Goal: Task Accomplishment & Management: Manage account settings

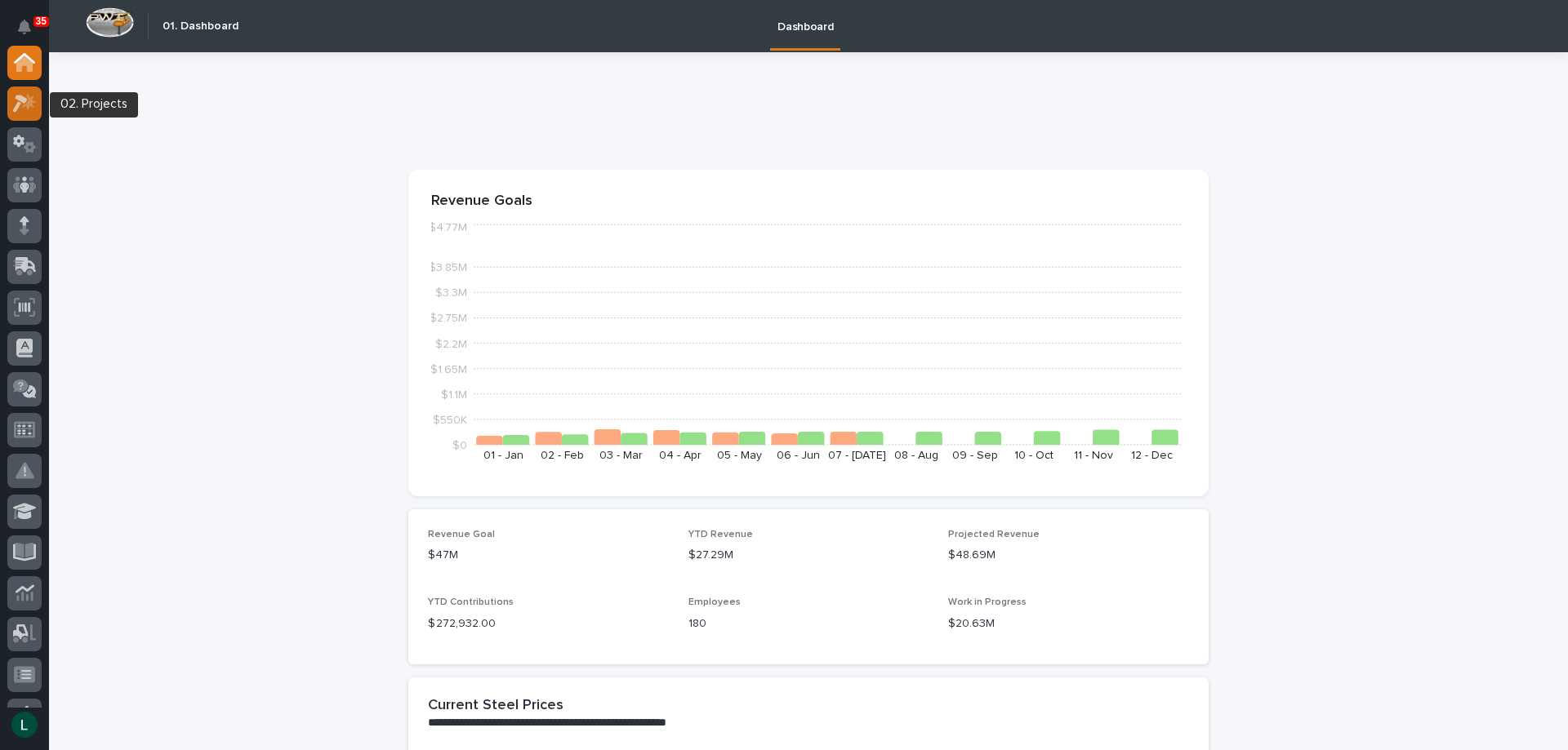
click at [28, 91] on div at bounding box center [24, 104] width 34 height 34
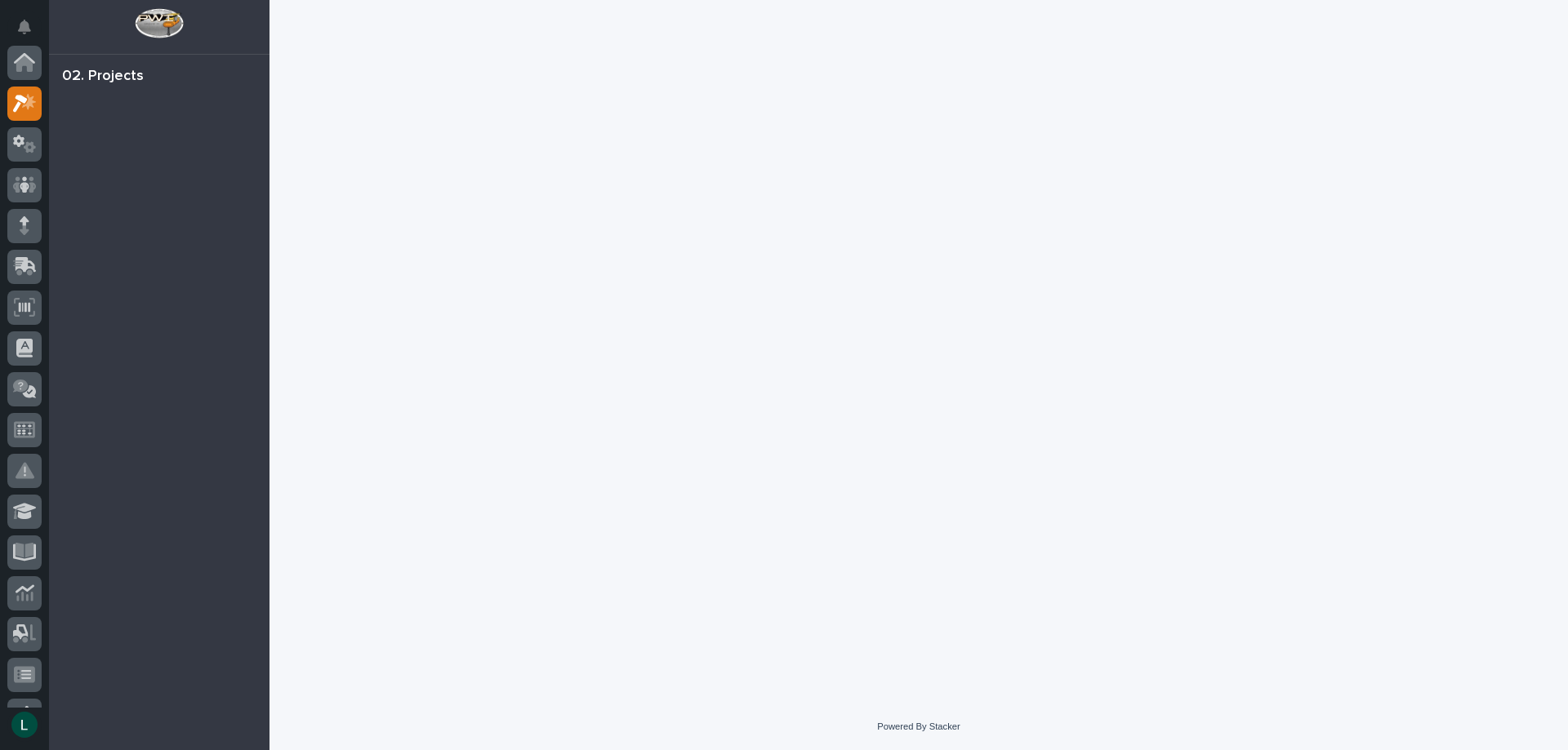
scroll to position [41, 0]
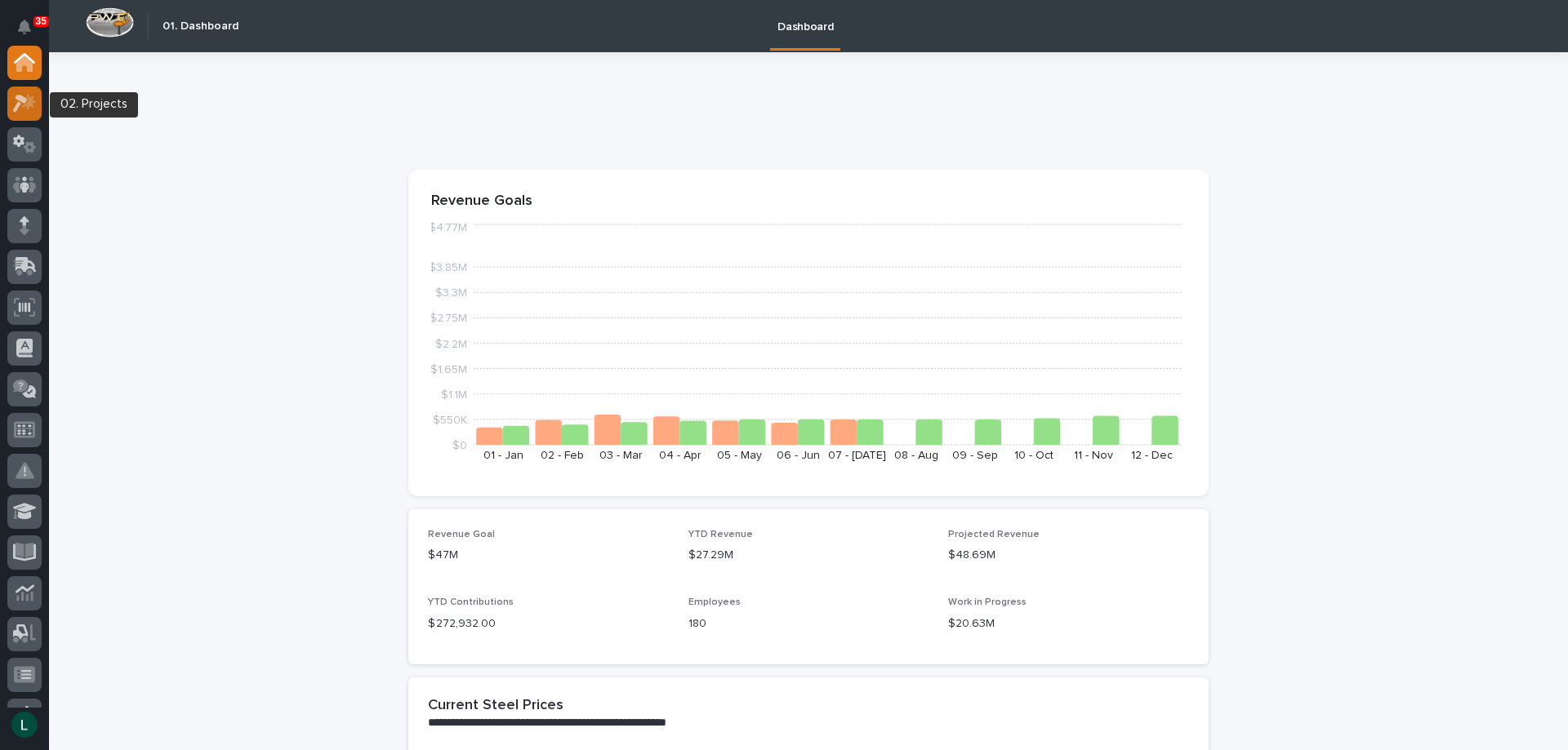
click at [27, 97] on icon at bounding box center [25, 103] width 24 height 19
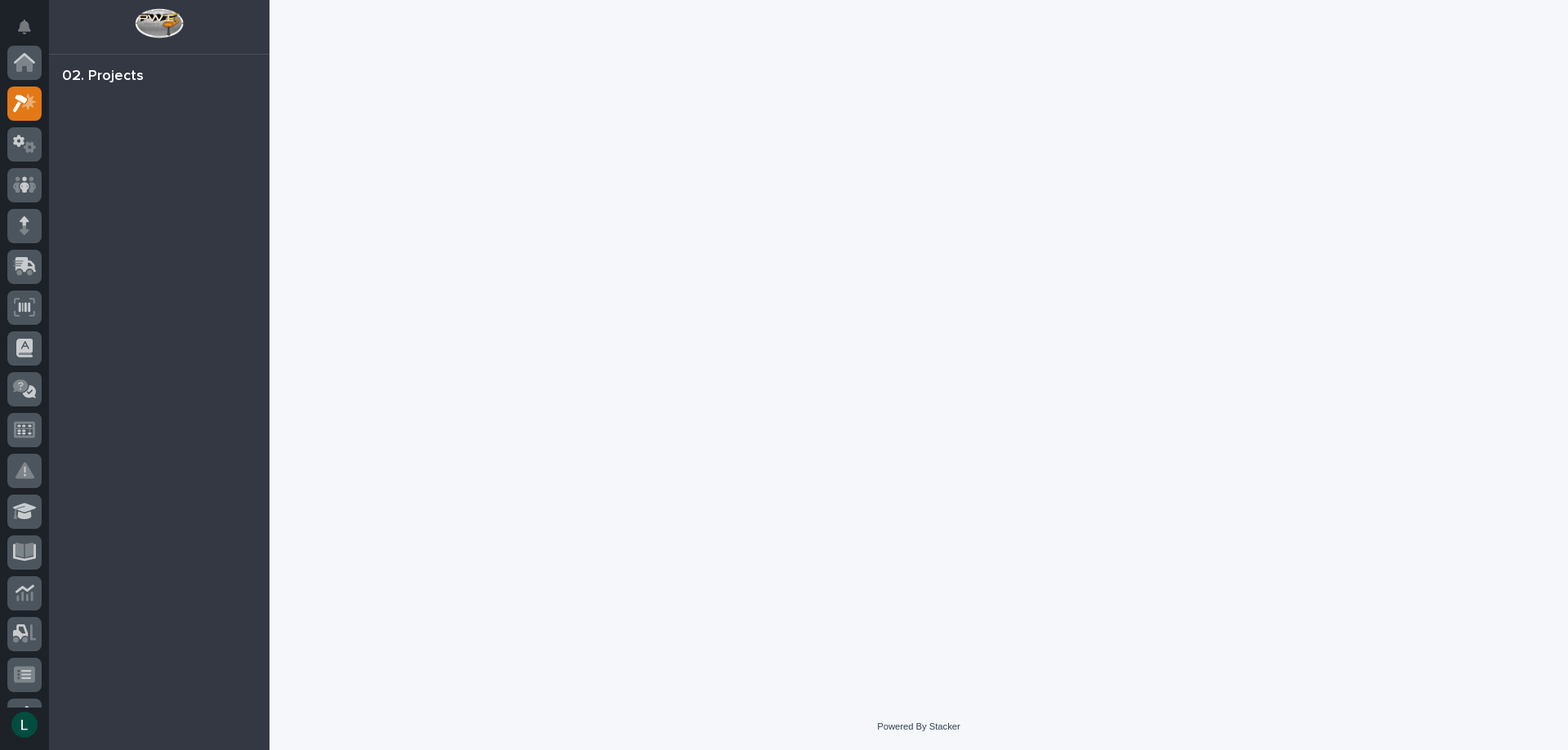
scroll to position [41, 0]
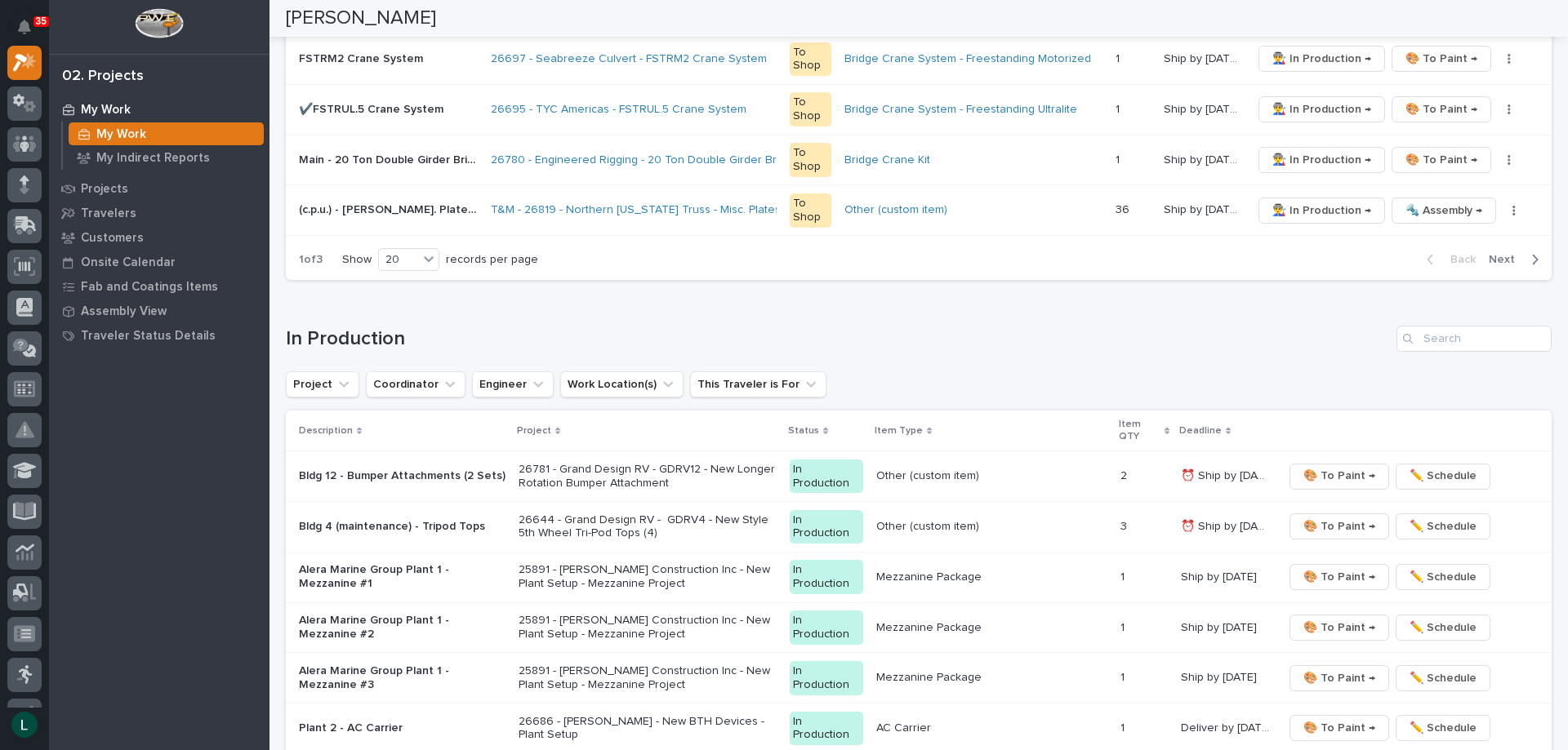
scroll to position [1224, 0]
click at [1336, 474] on span "🎨 To Paint →" at bounding box center [1339, 474] width 71 height 20
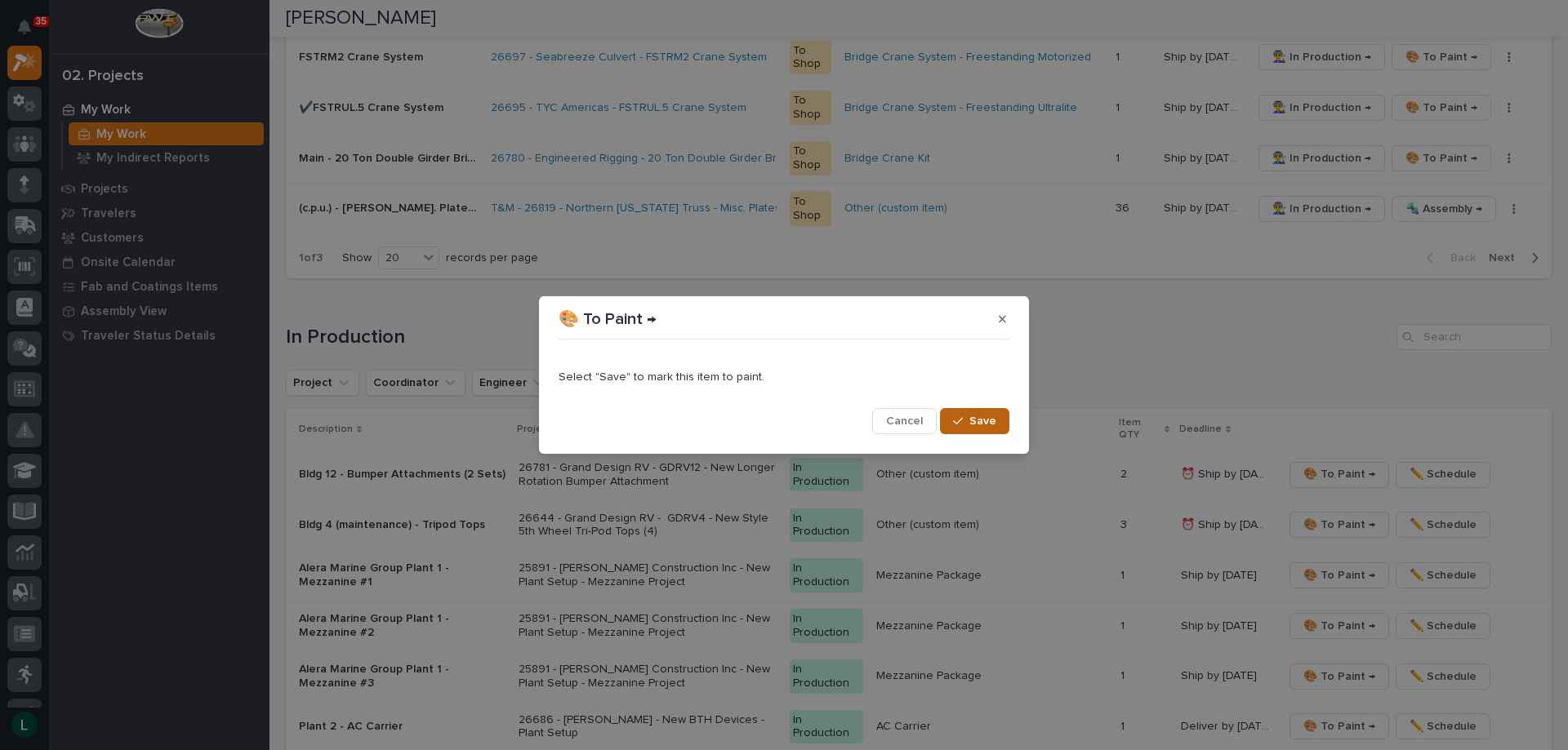
click at [968, 415] on div "button" at bounding box center [961, 421] width 16 height 12
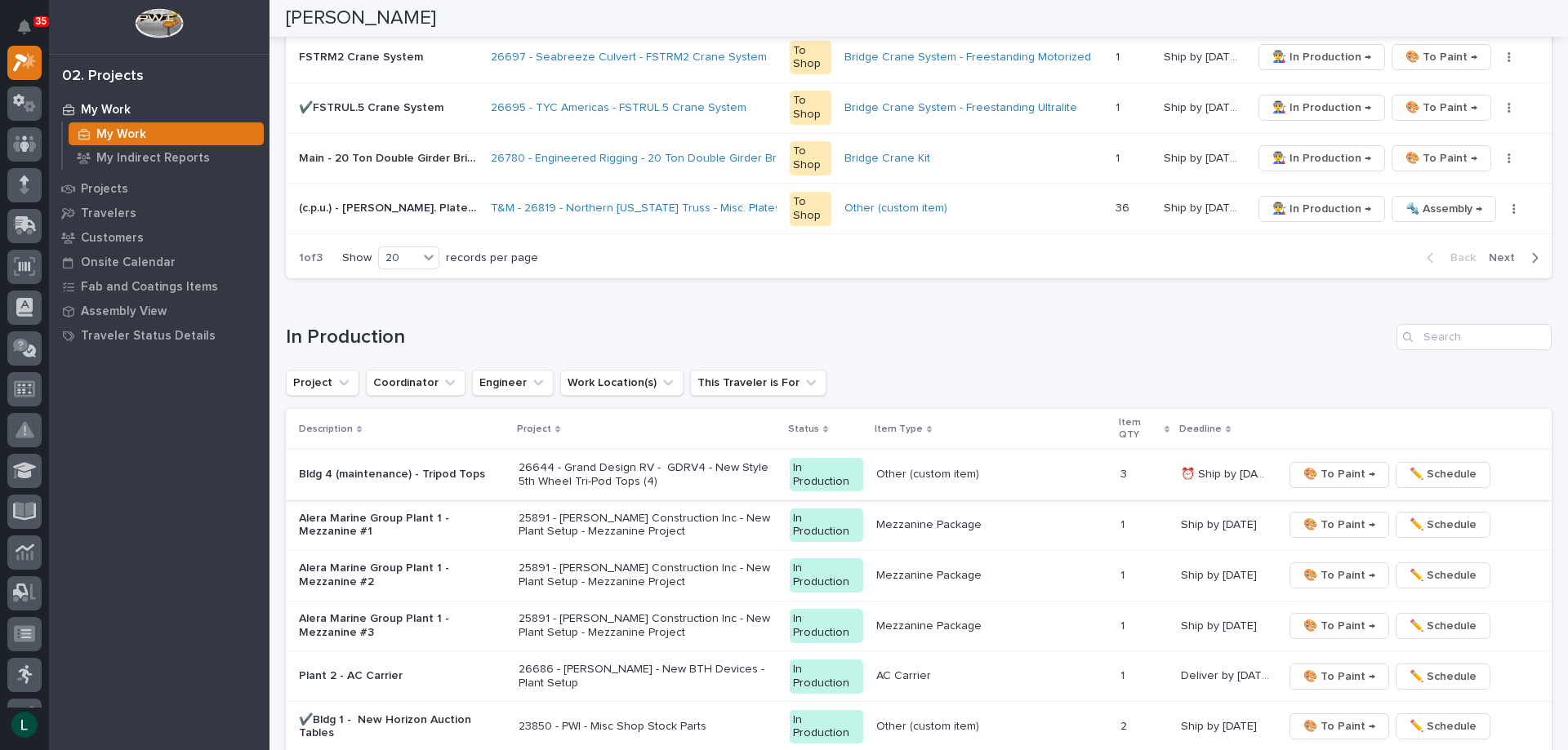
click at [1321, 466] on span "🎨 To Paint →" at bounding box center [1339, 474] width 71 height 20
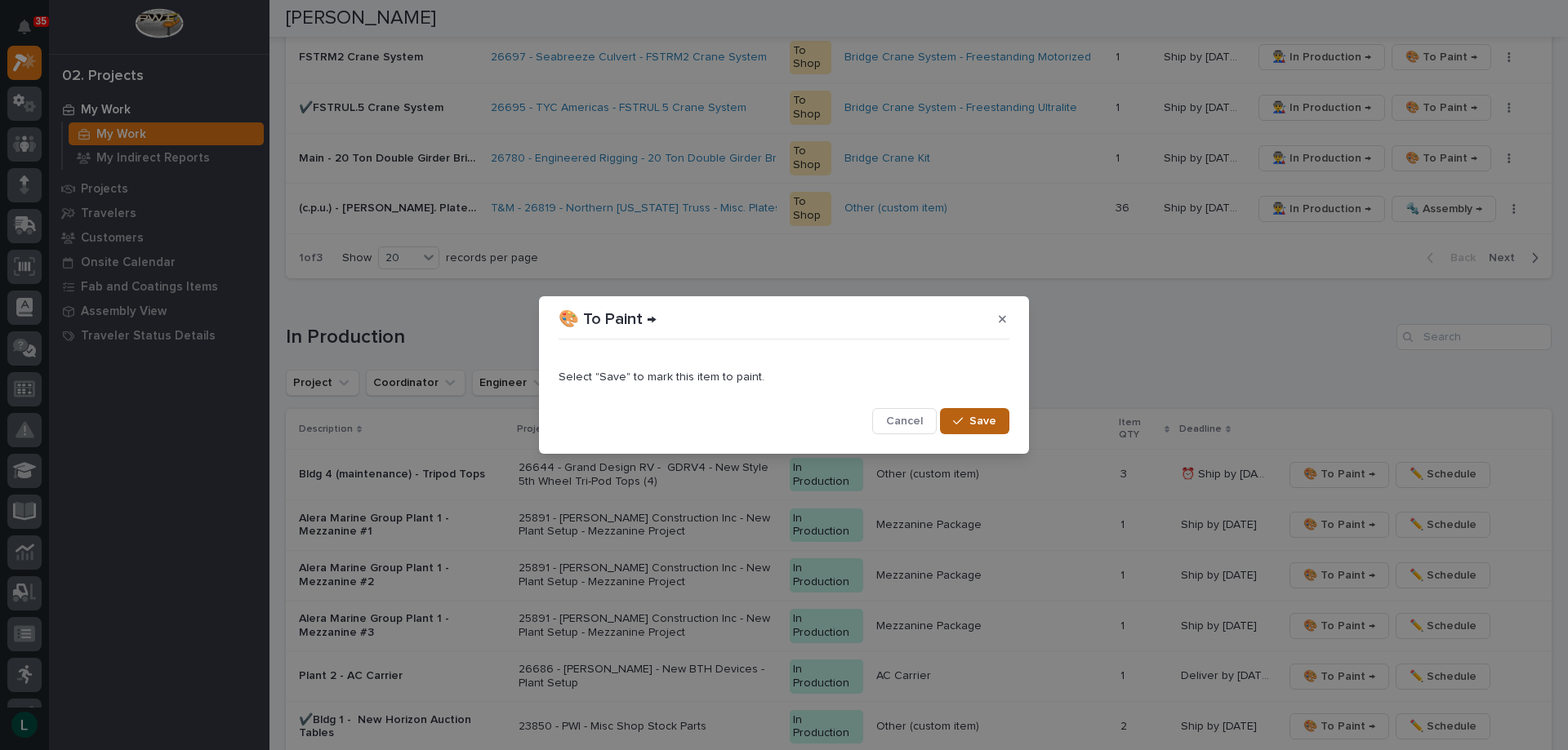
click at [986, 419] on span "Save" at bounding box center [983, 421] width 27 height 14
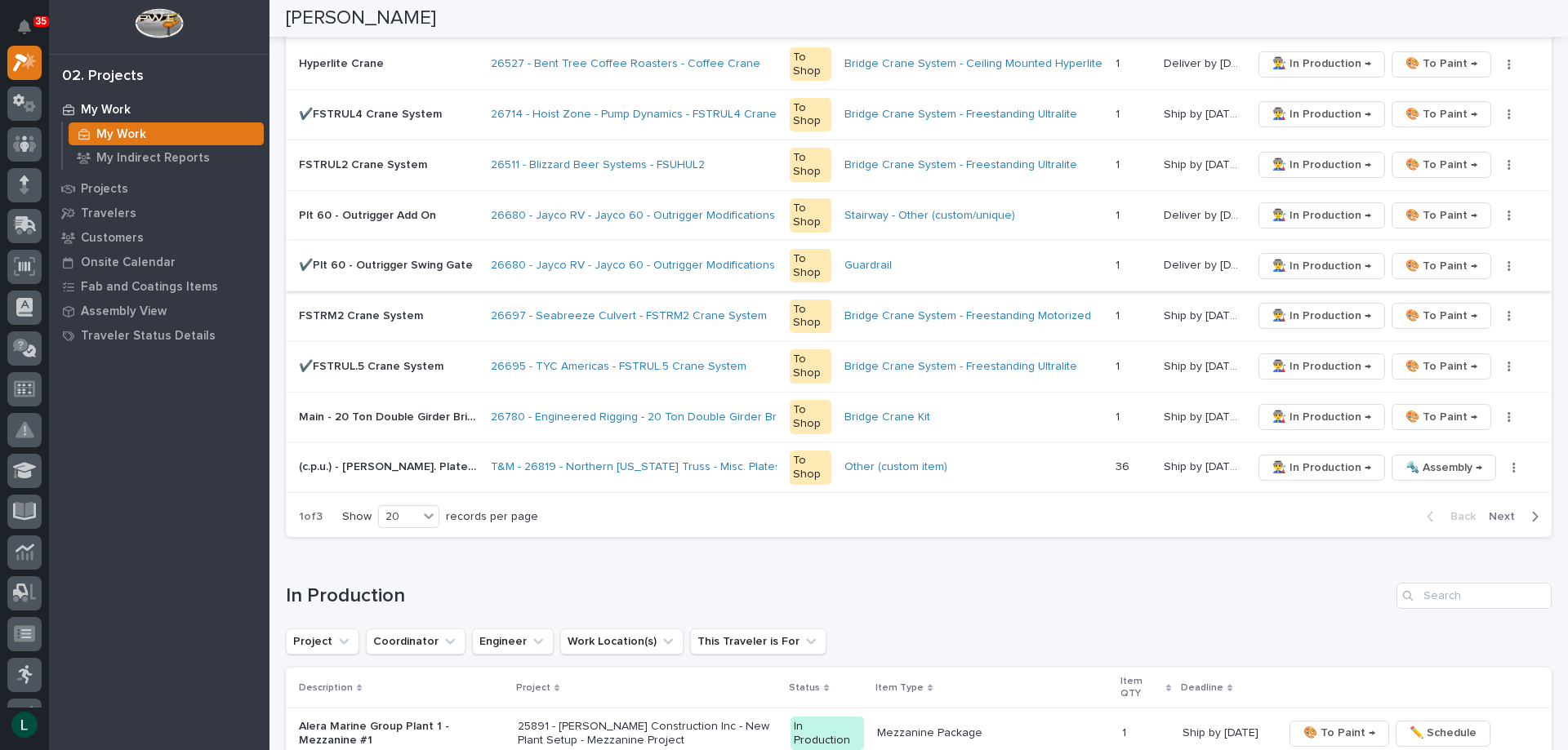
scroll to position [979, 0]
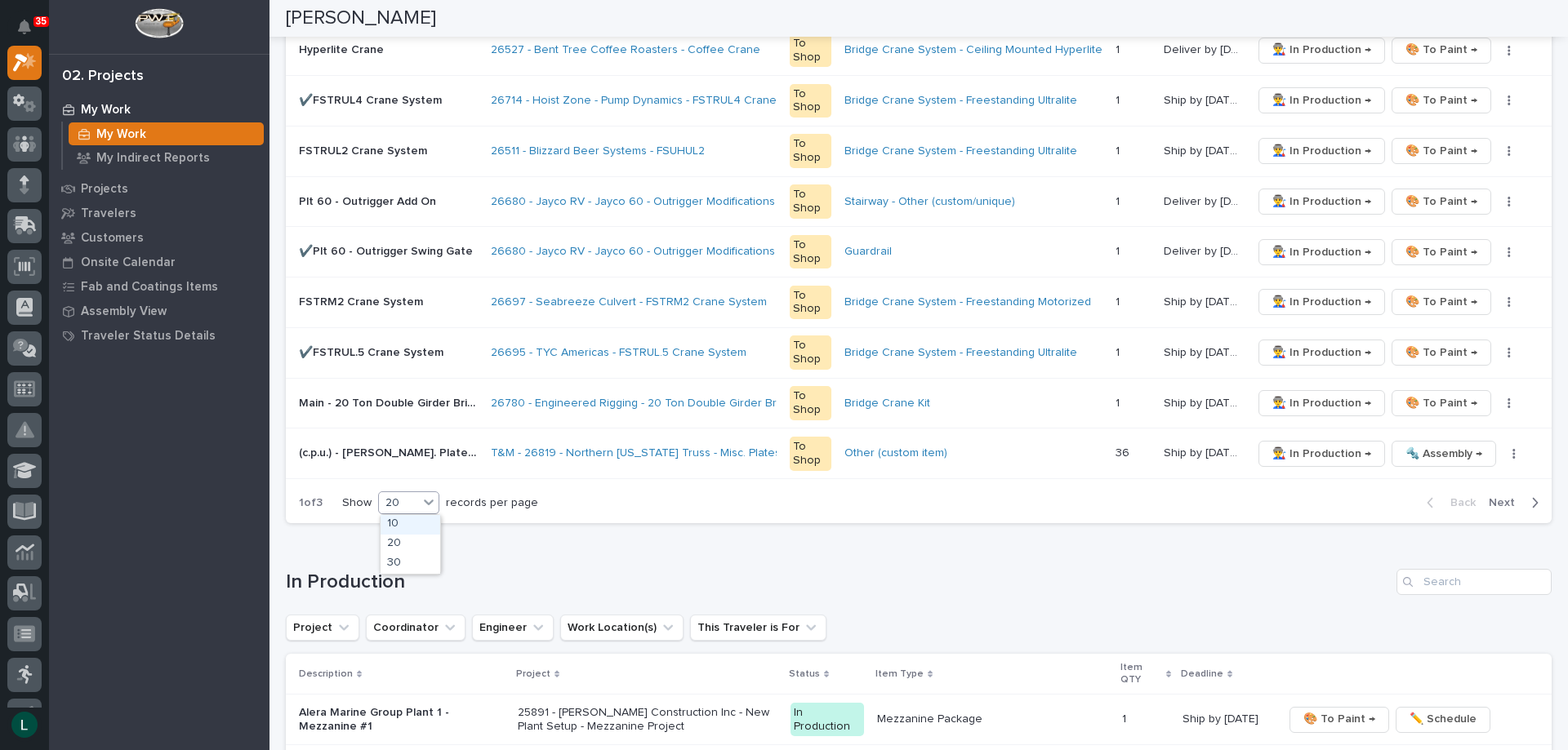
click at [417, 503] on div "20" at bounding box center [398, 503] width 39 height 17
drag, startPoint x: 394, startPoint y: 562, endPoint x: 410, endPoint y: 555, distance: 17.5
click at [394, 560] on div "30" at bounding box center [410, 564] width 60 height 20
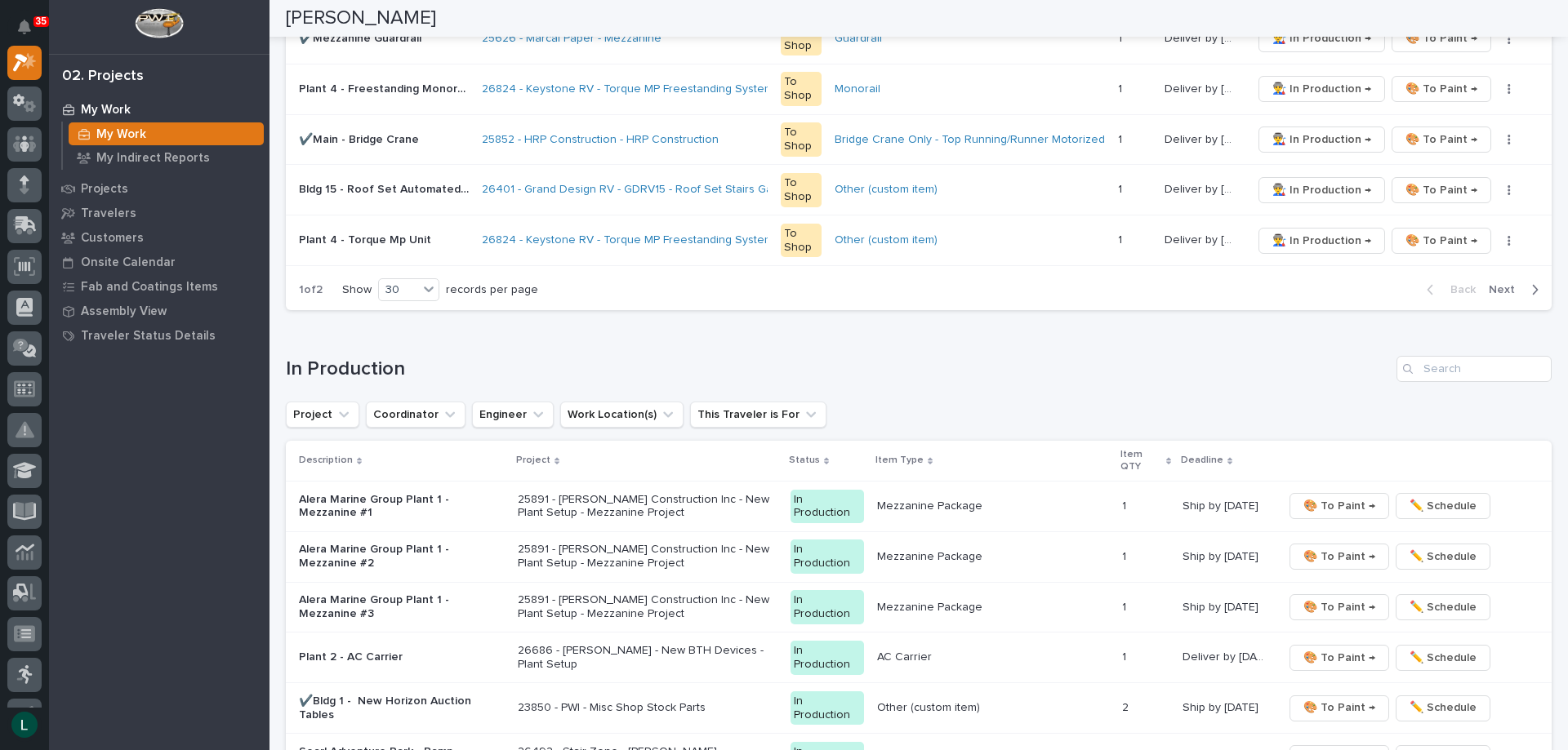
scroll to position [1632, 0]
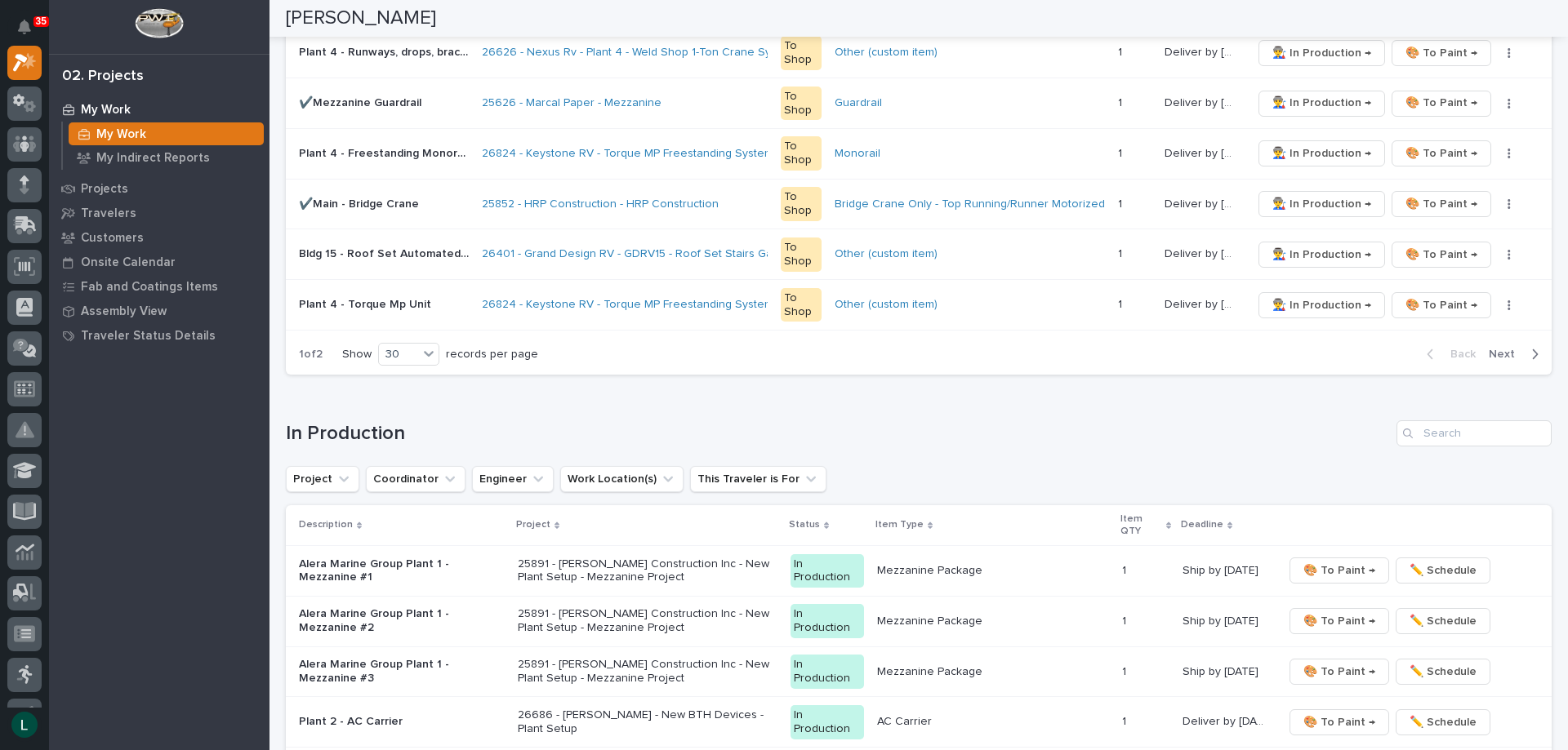
click at [1531, 355] on icon "button" at bounding box center [1535, 354] width 7 height 14
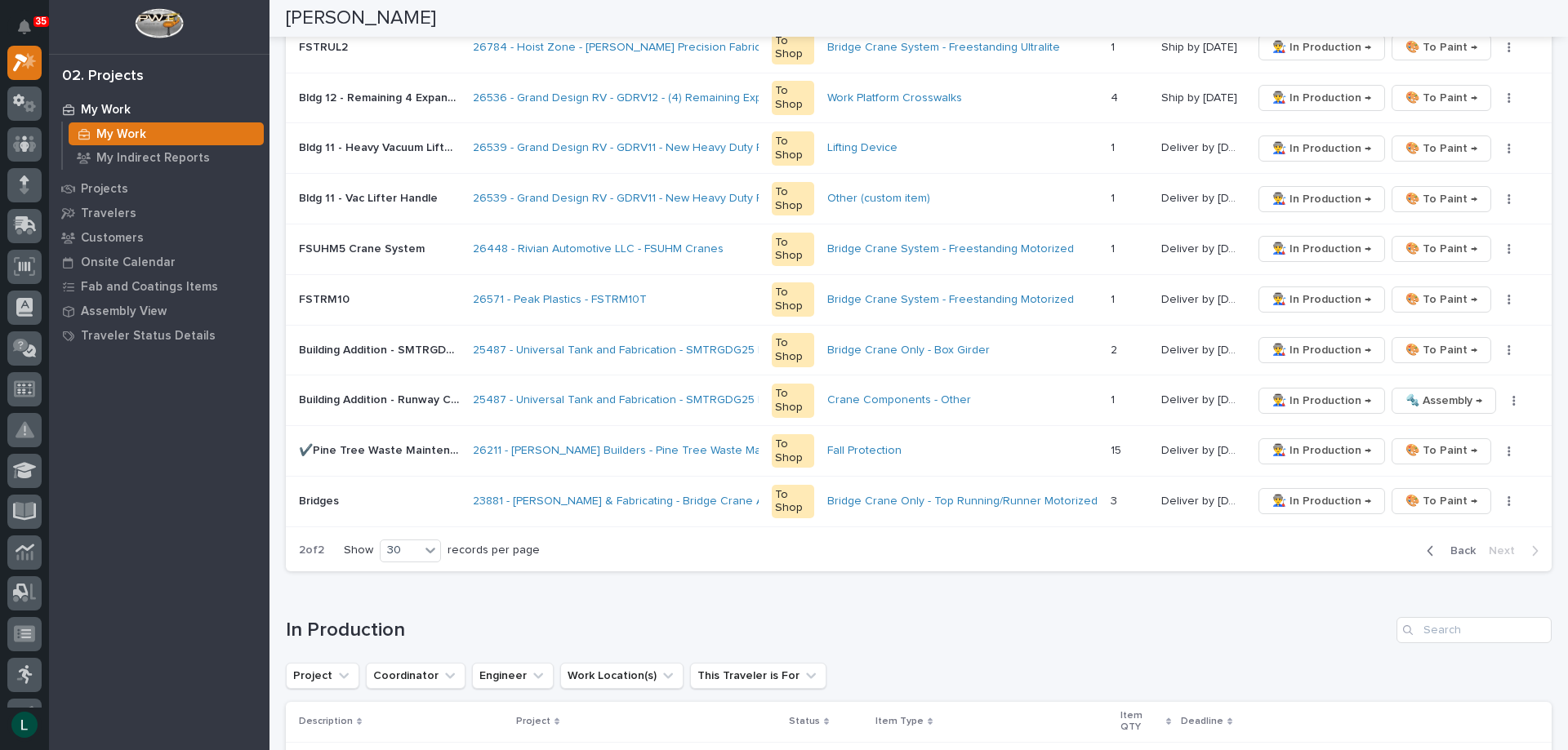
scroll to position [632, 0]
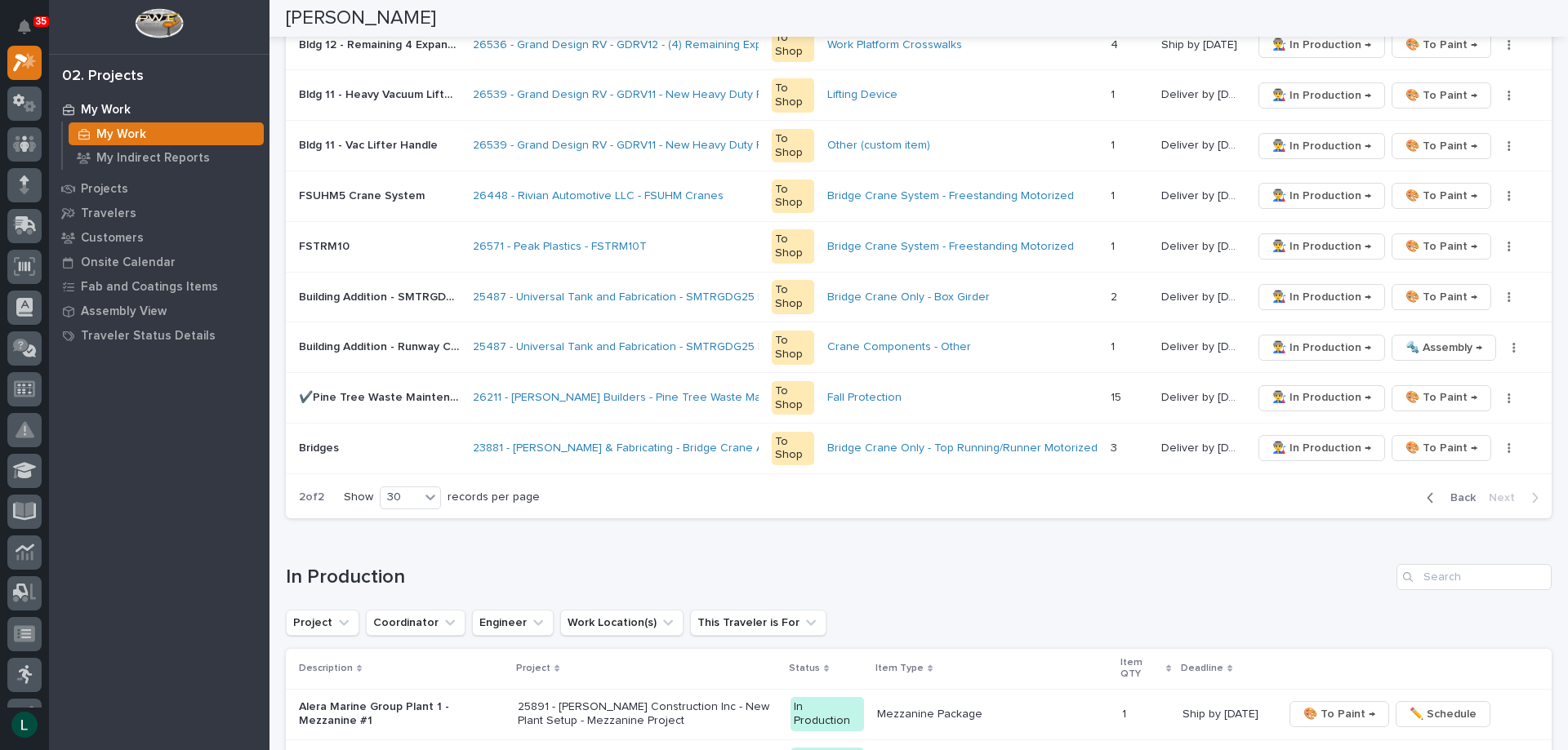
click at [1428, 495] on icon "button" at bounding box center [1430, 497] width 5 height 10
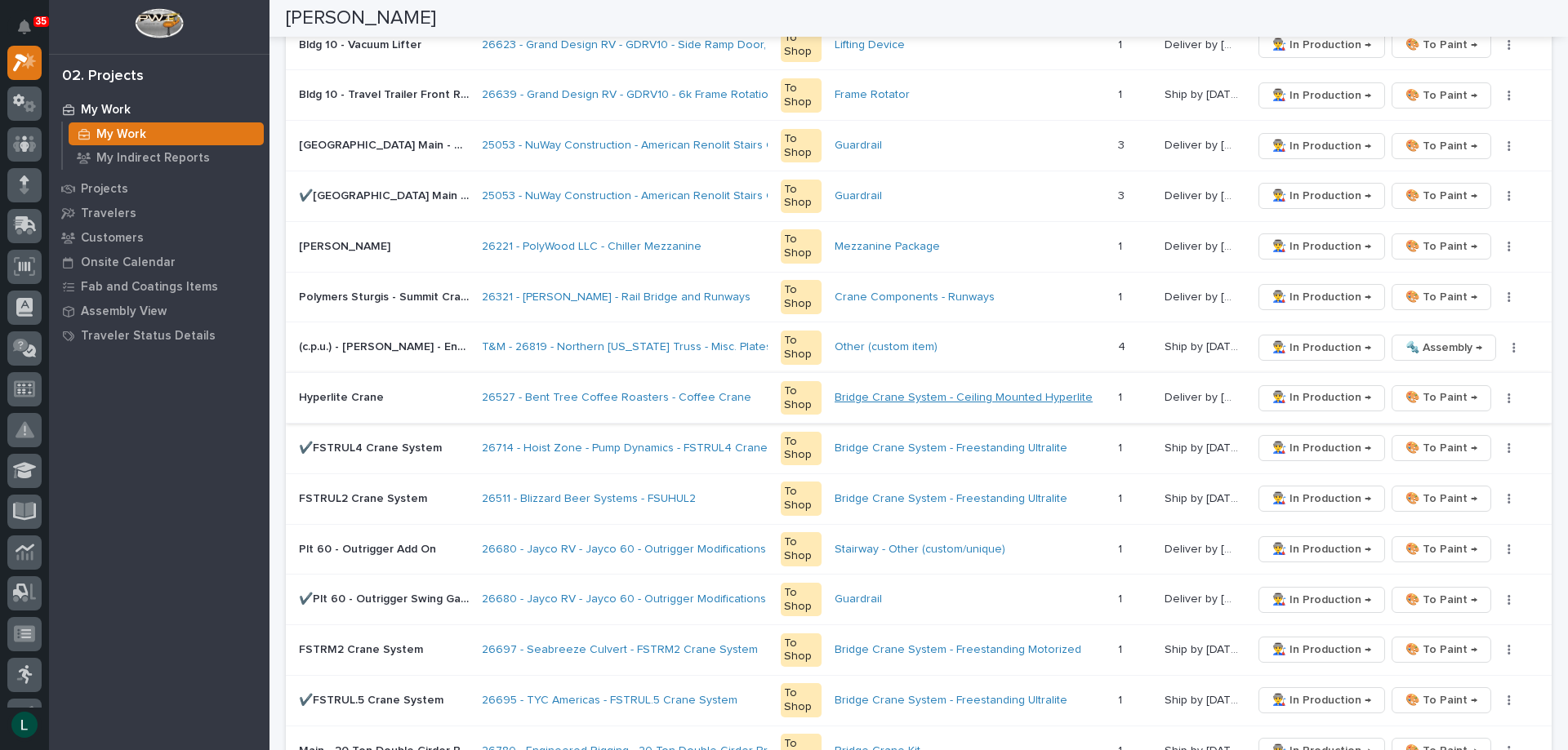
scroll to position [550, 0]
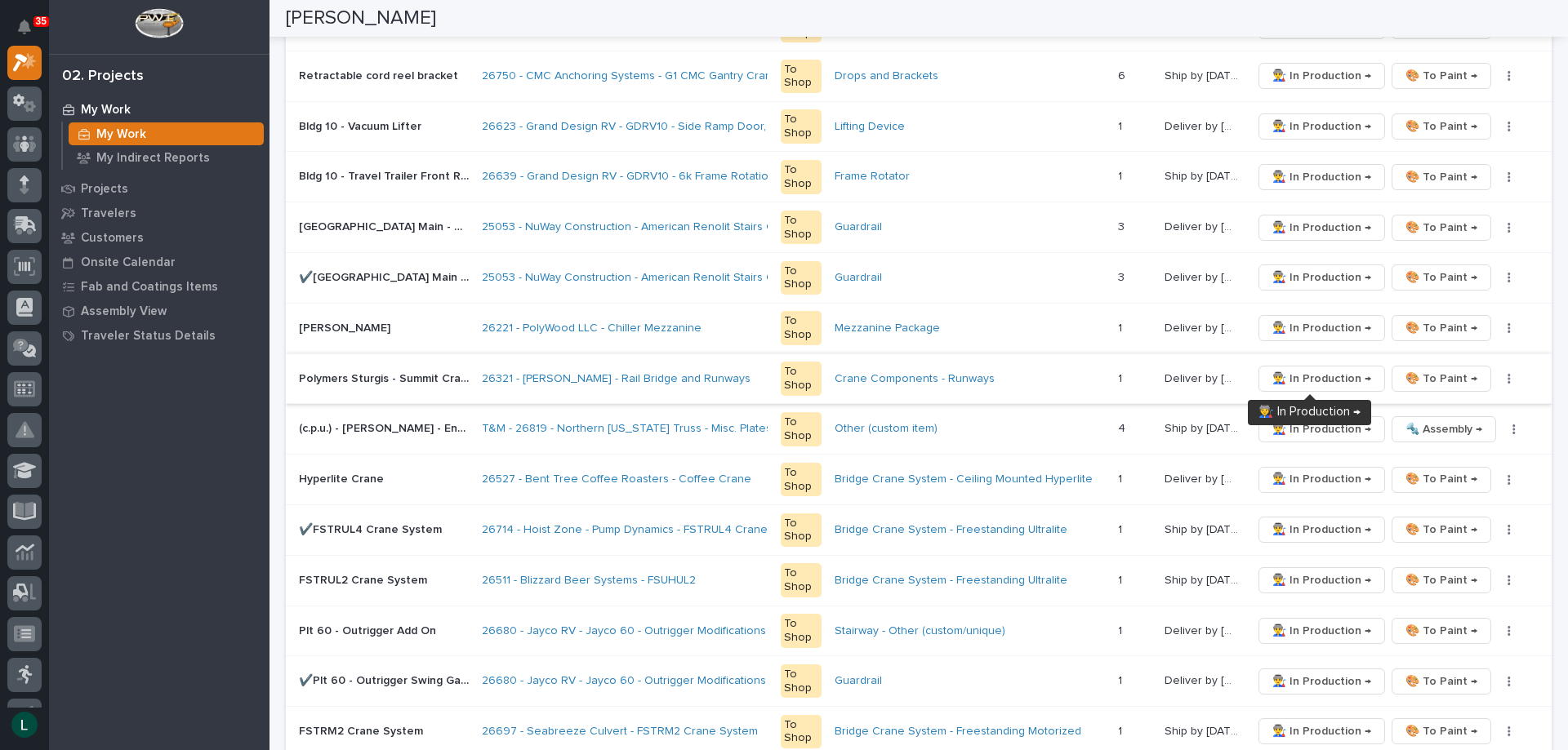
click at [1309, 376] on span "👨‍🏭 In Production →" at bounding box center [1321, 379] width 99 height 20
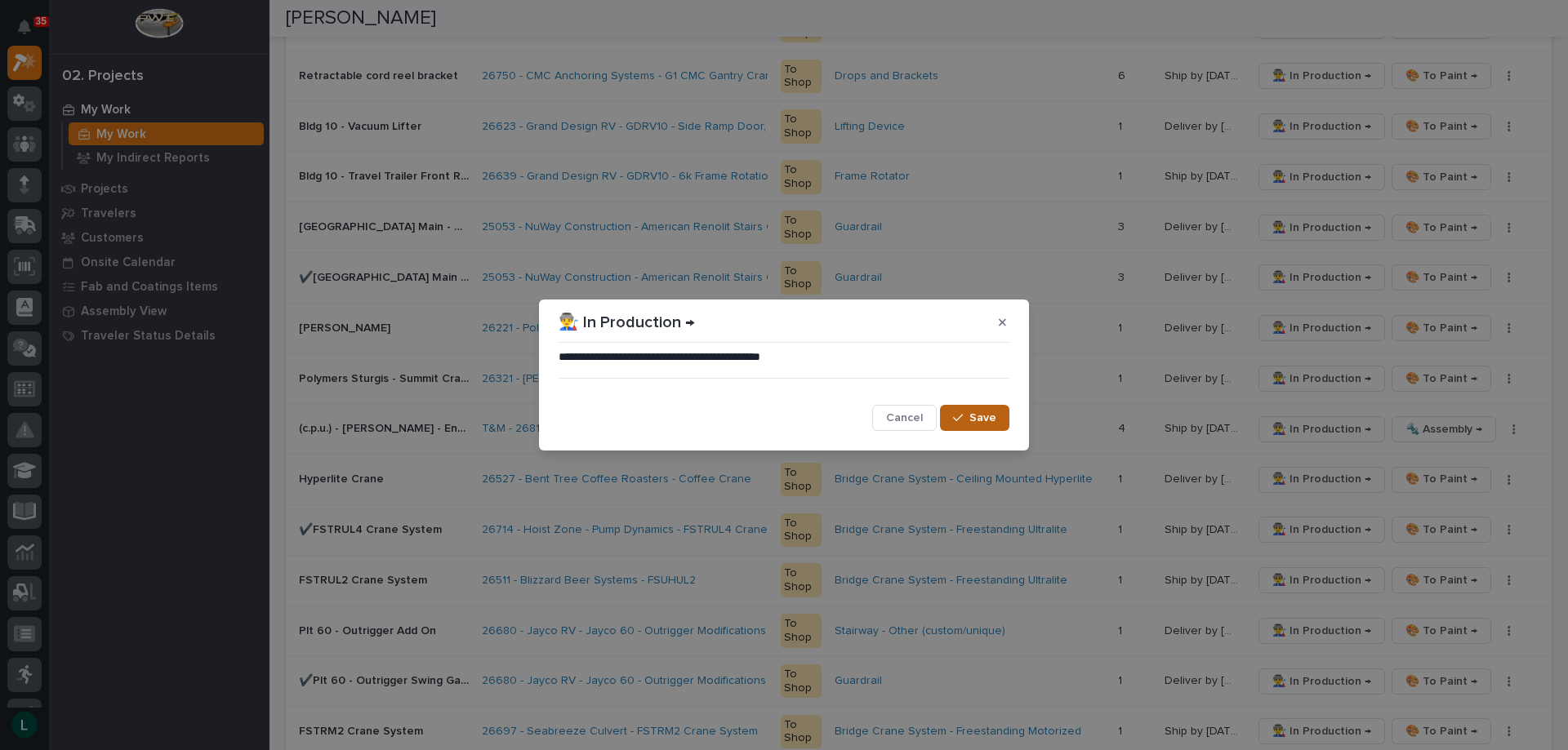
click at [982, 412] on span "Save" at bounding box center [983, 418] width 27 height 14
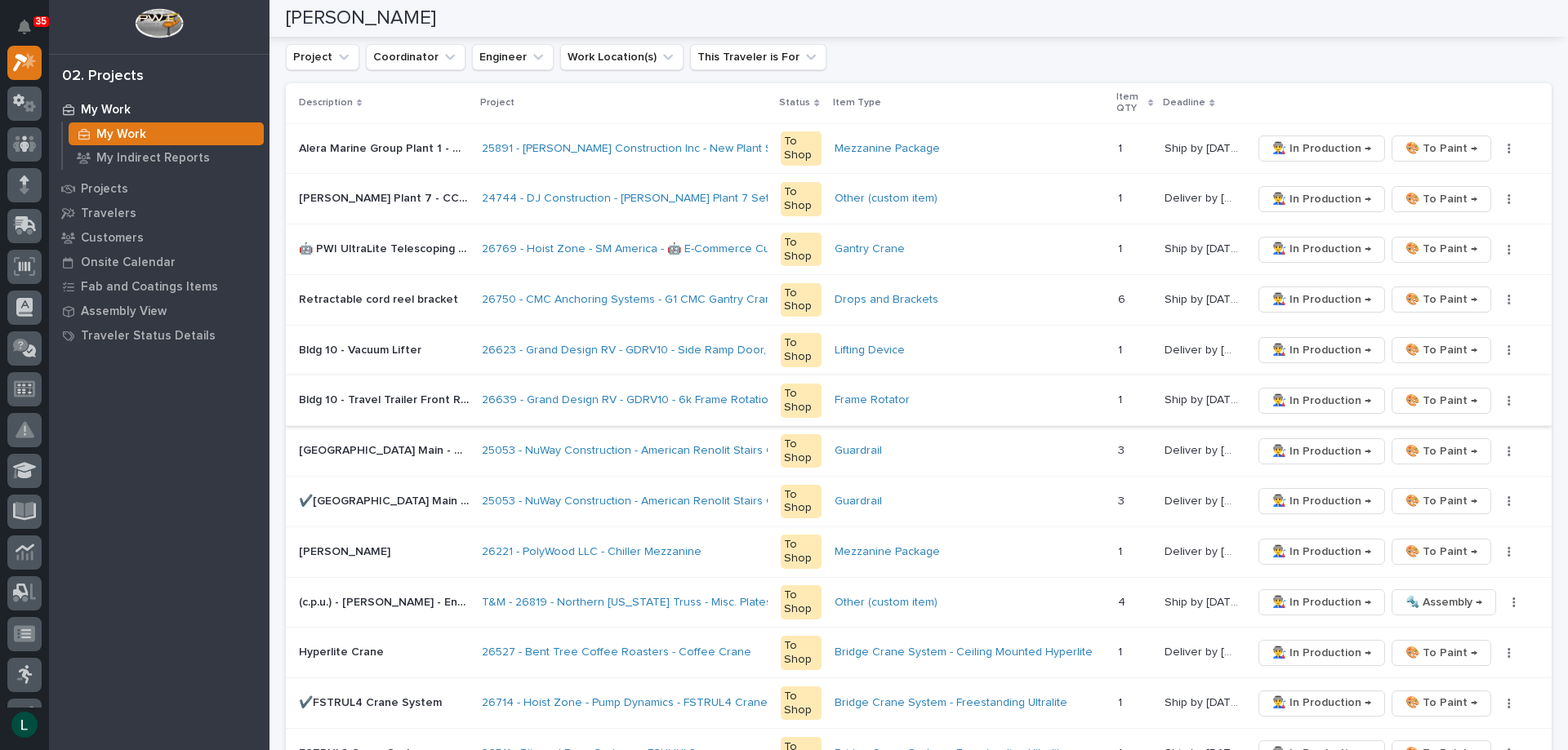
scroll to position [0, 0]
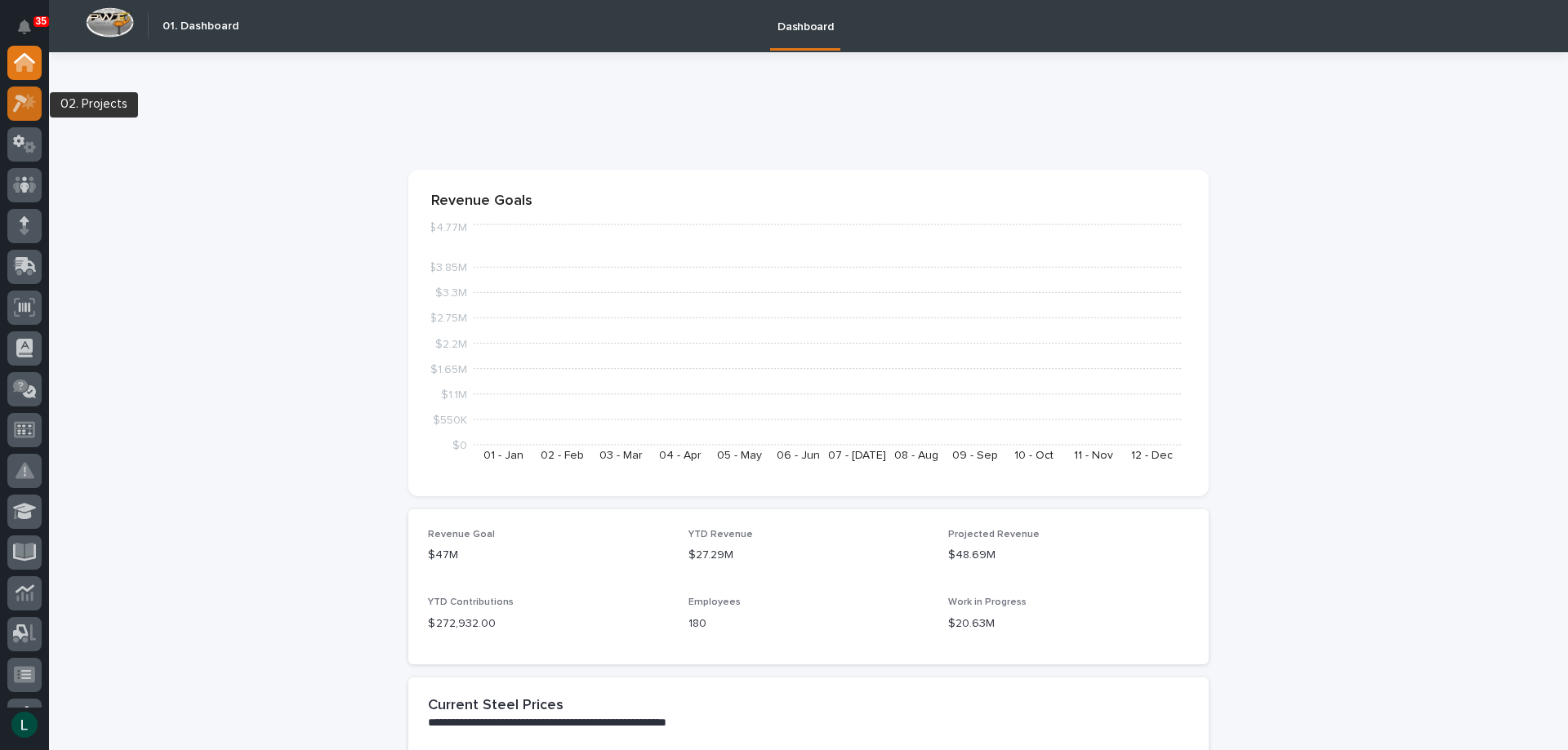
click at [15, 101] on icon at bounding box center [25, 103] width 24 height 19
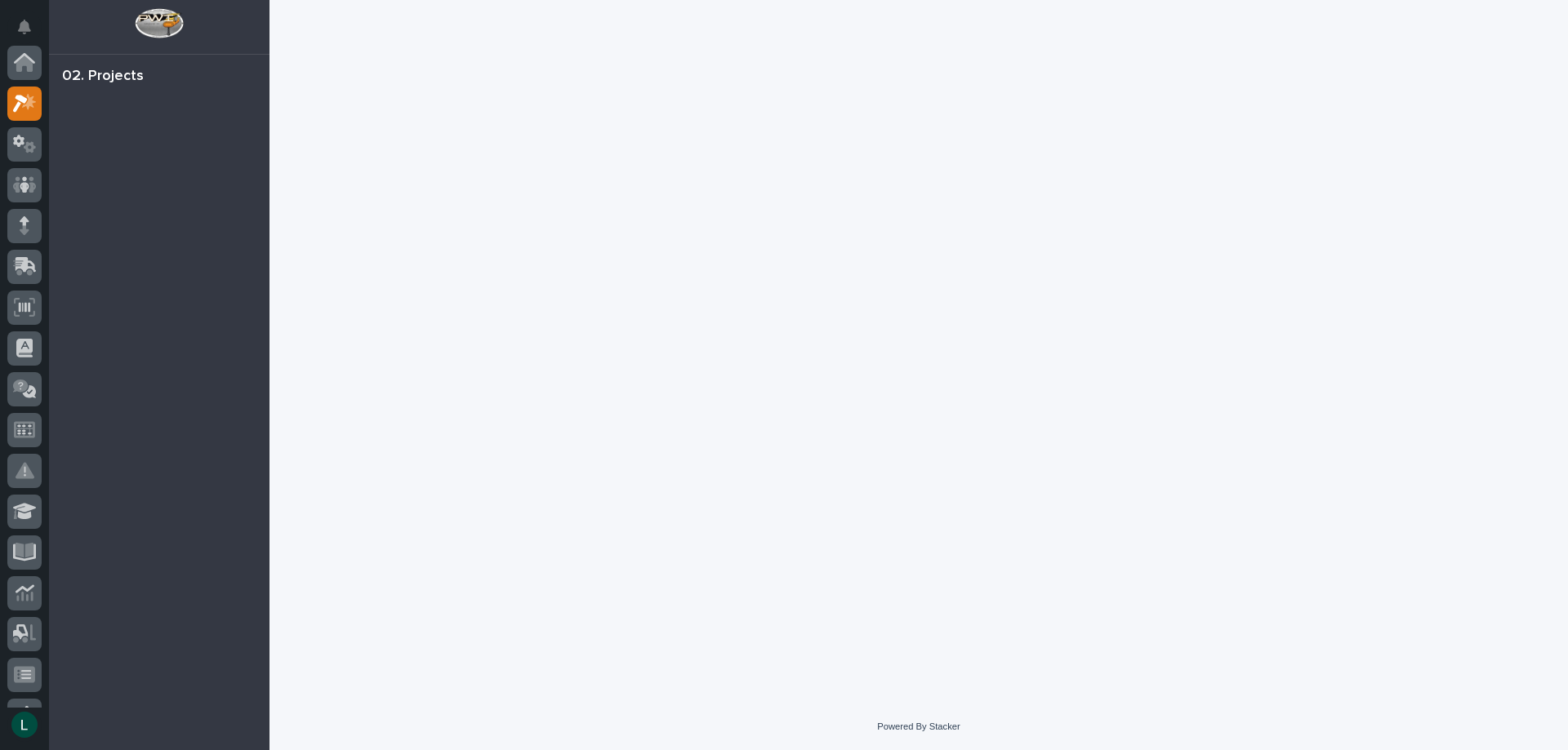
scroll to position [41, 0]
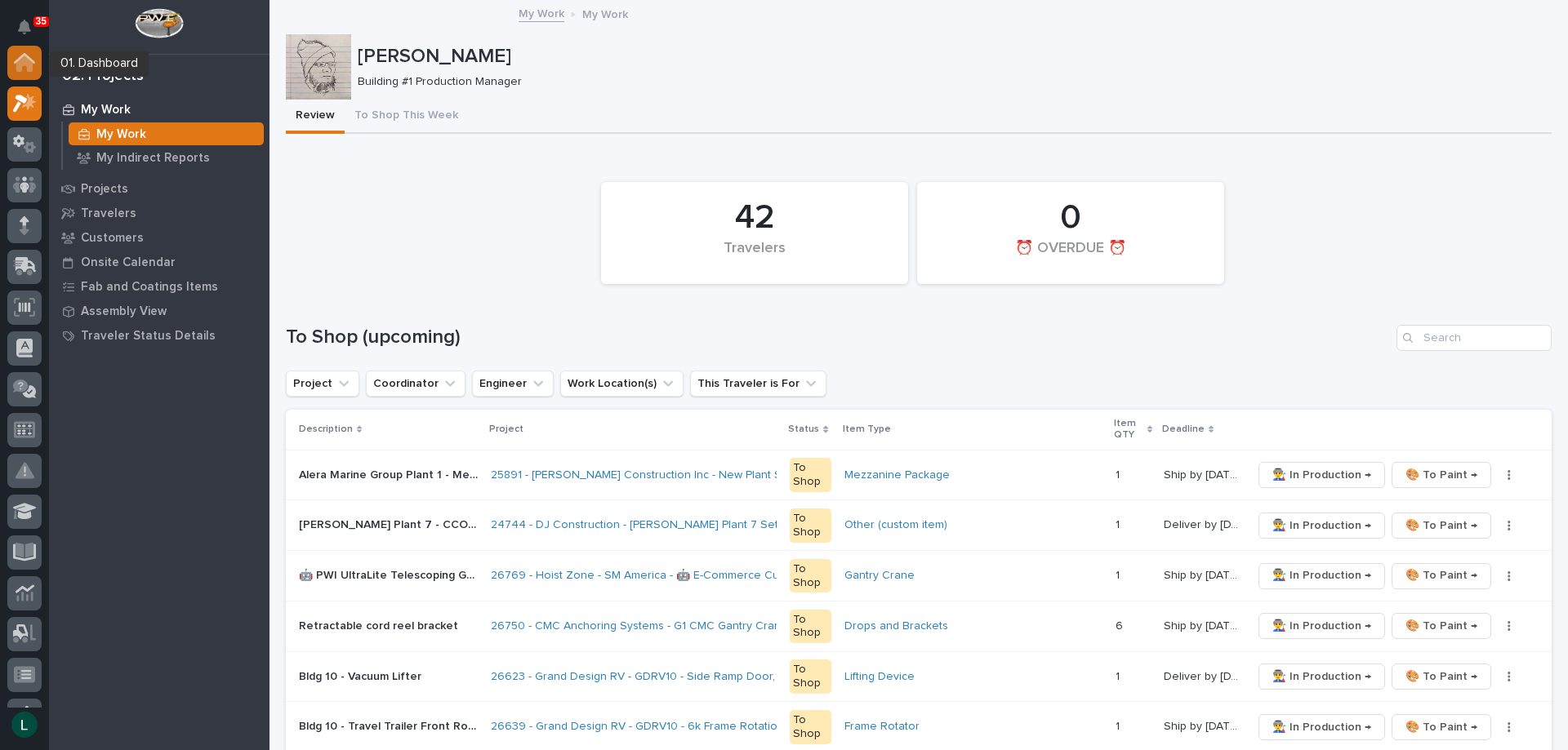
click at [23, 60] on icon at bounding box center [24, 63] width 16 height 16
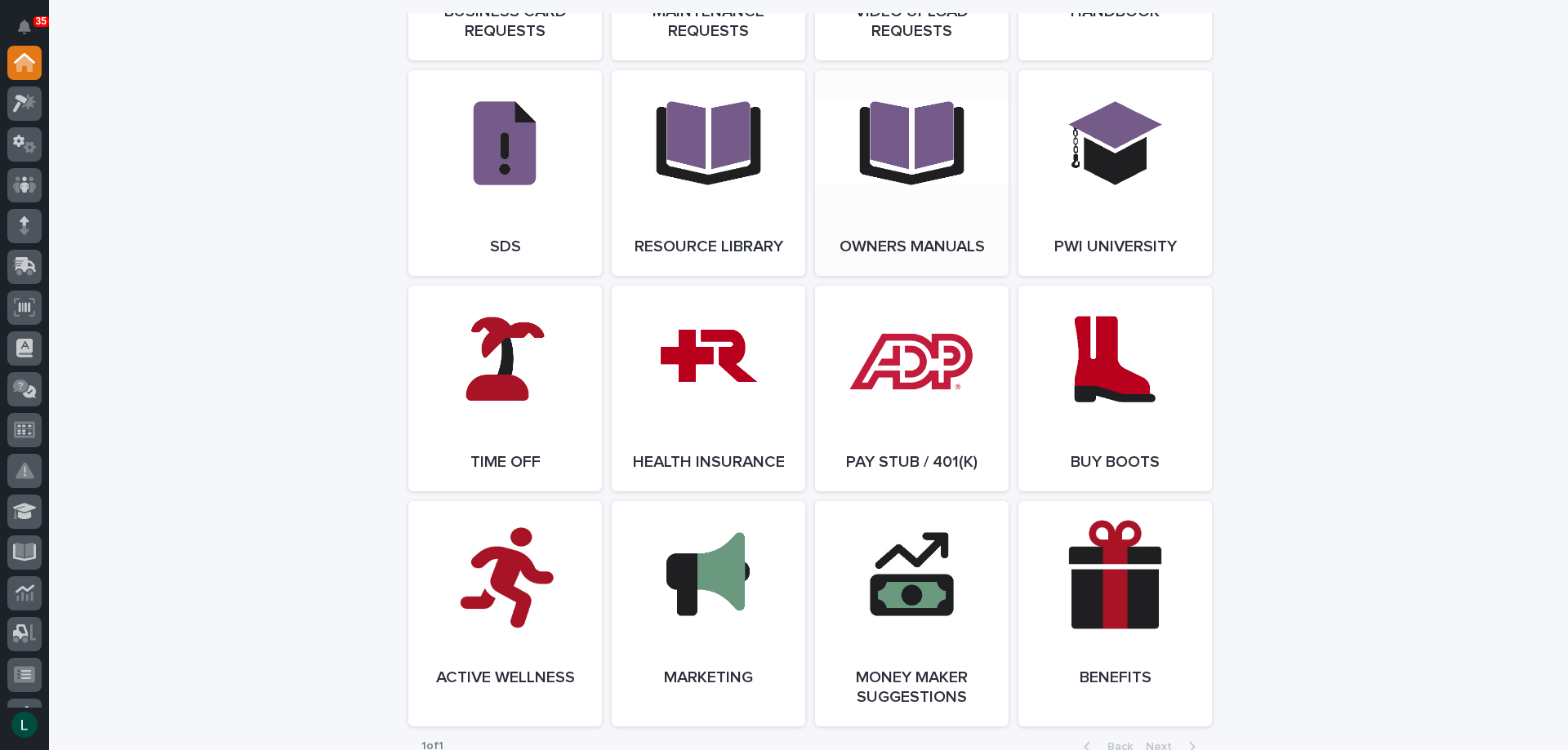
scroll to position [2694, 0]
click at [480, 387] on link "Open Link" at bounding box center [505, 388] width 194 height 205
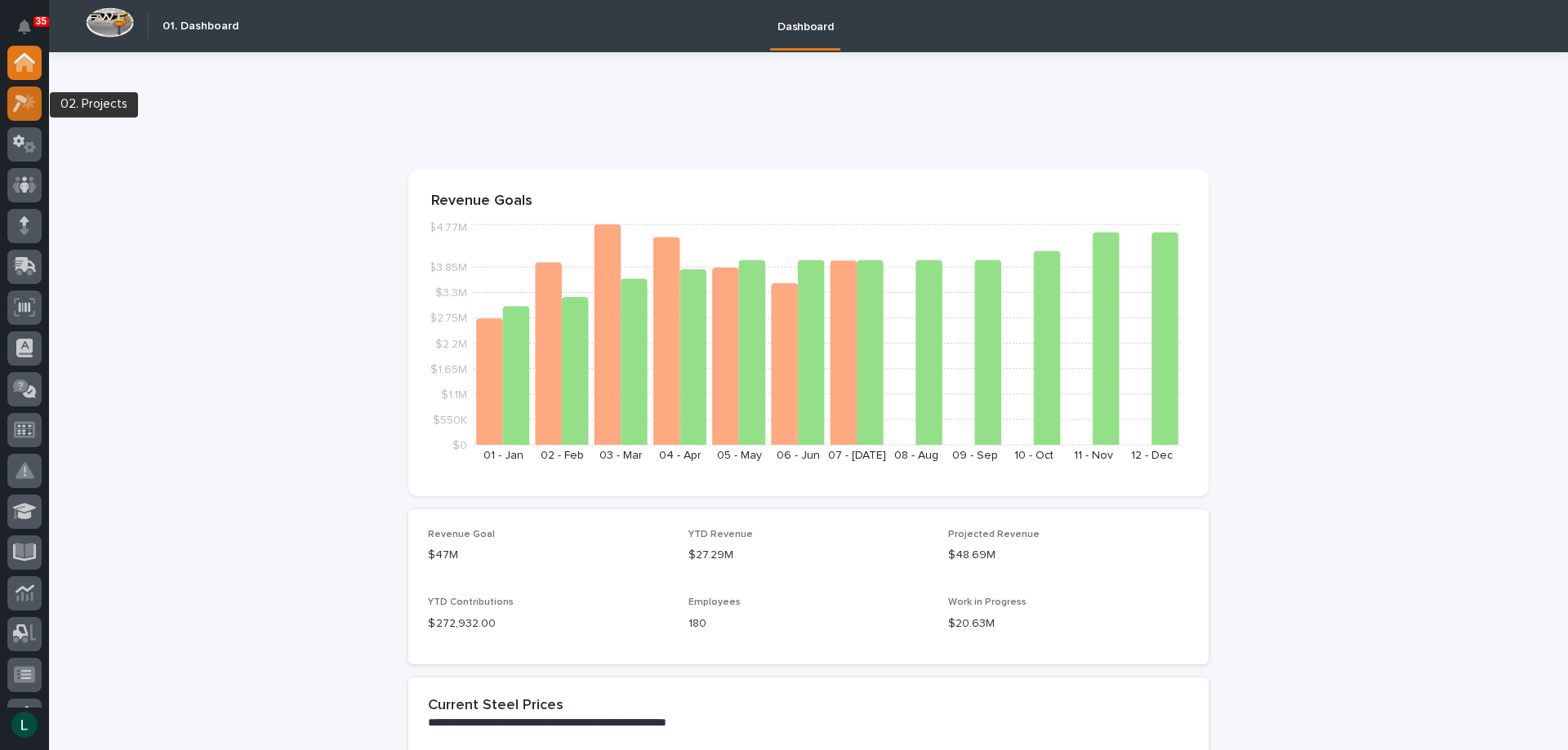
click at [29, 100] on icon at bounding box center [29, 101] width 14 height 16
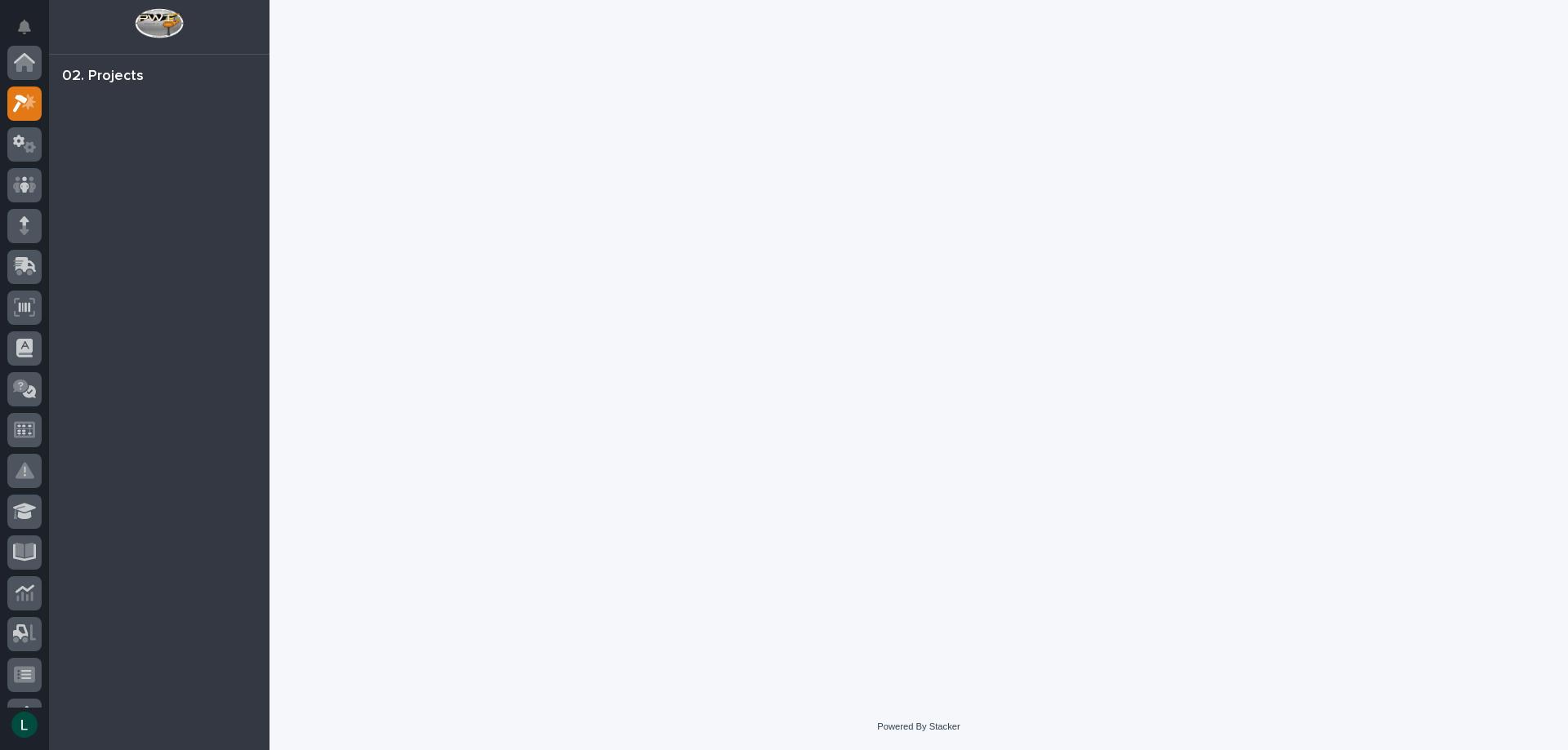
scroll to position [41, 0]
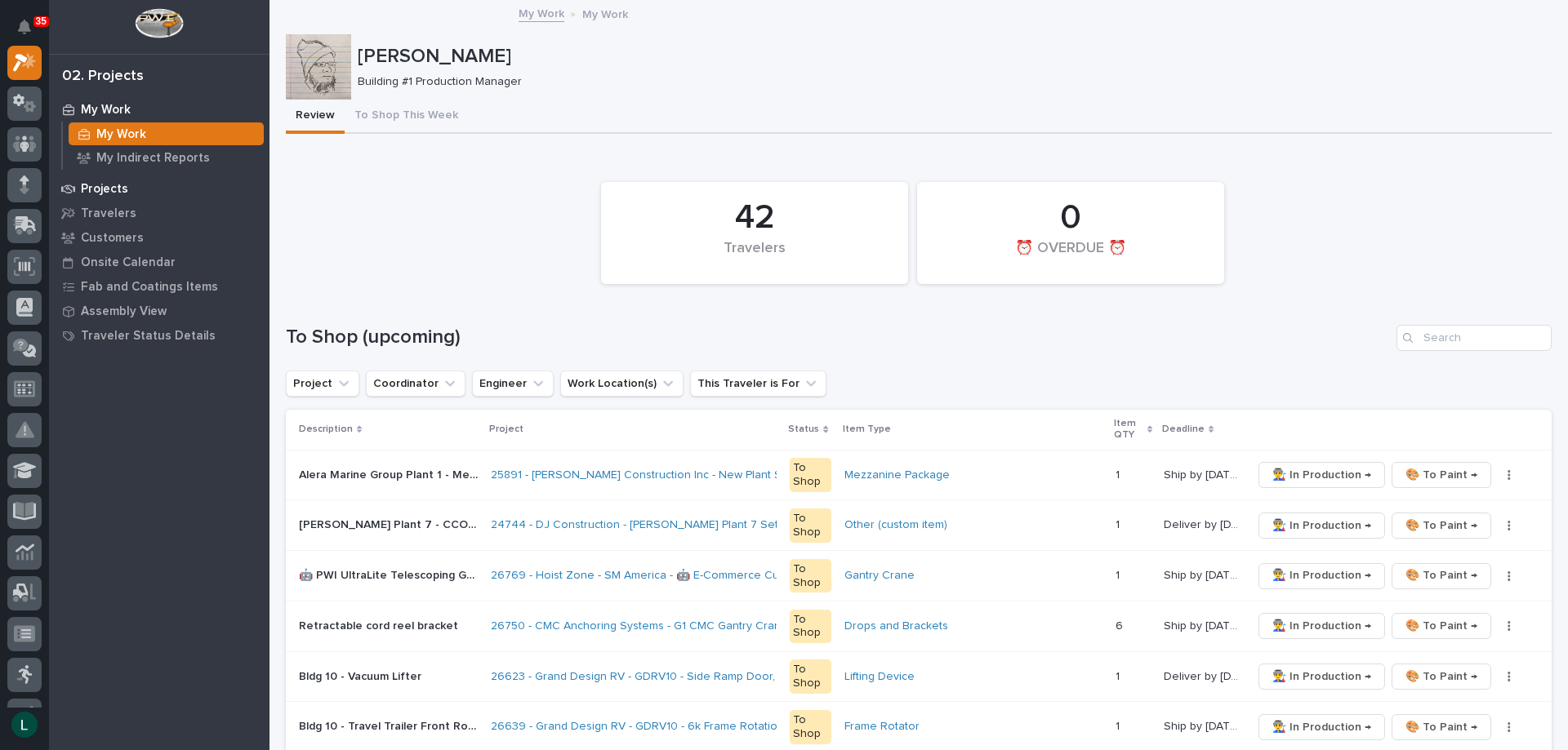
click at [92, 188] on p "Projects" at bounding box center [105, 189] width 47 height 14
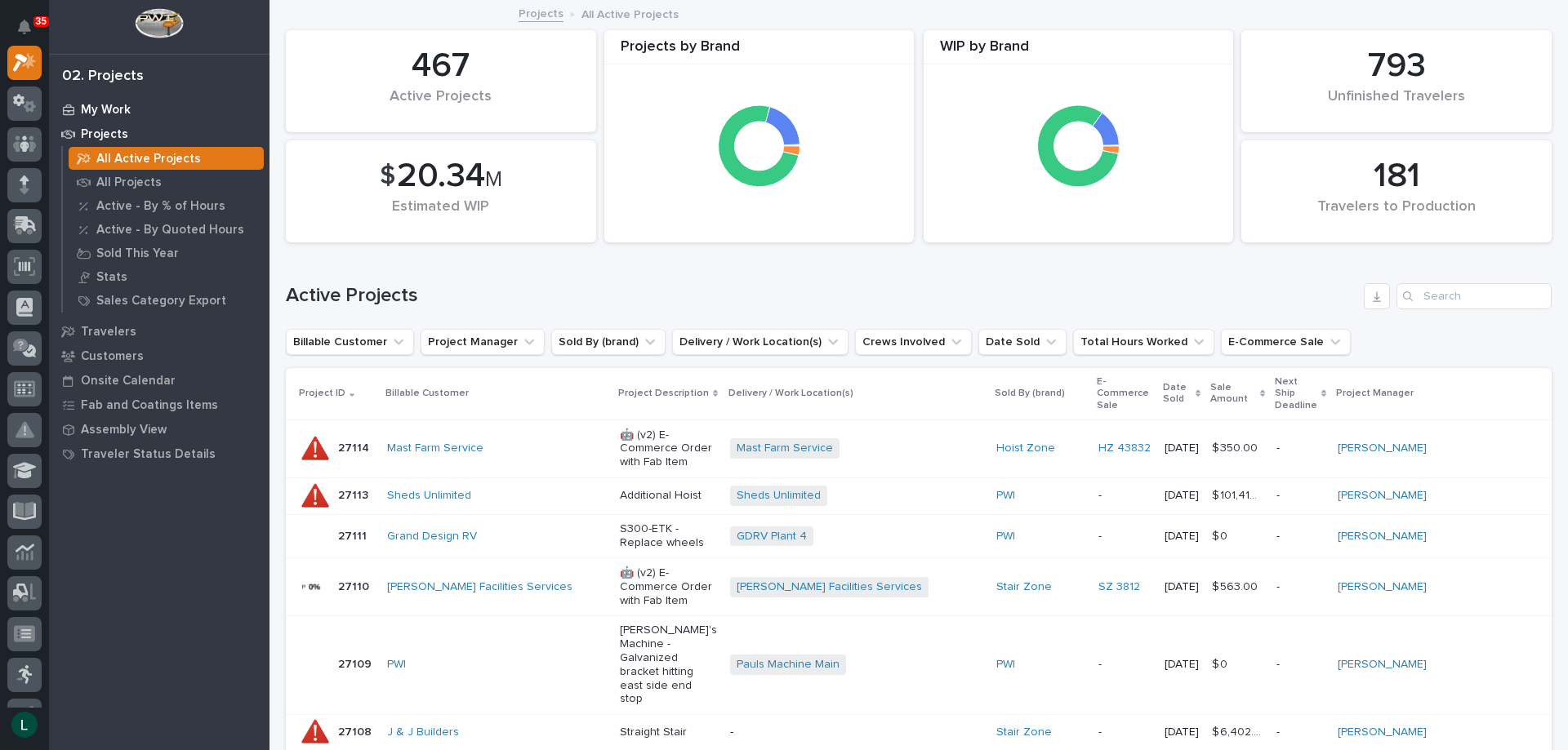
click at [101, 110] on p "My Work" at bounding box center [106, 110] width 50 height 14
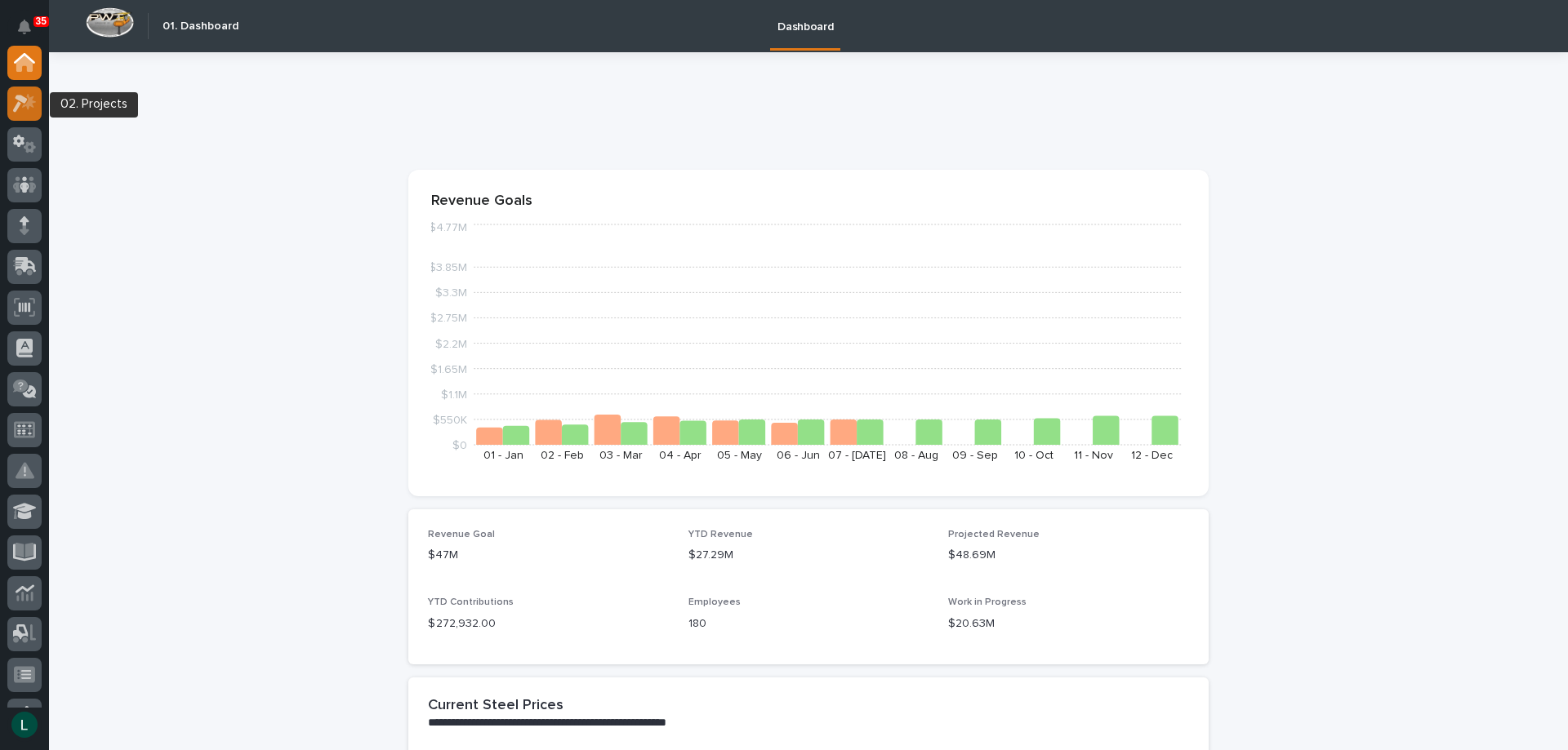
click at [32, 94] on icon at bounding box center [25, 103] width 24 height 19
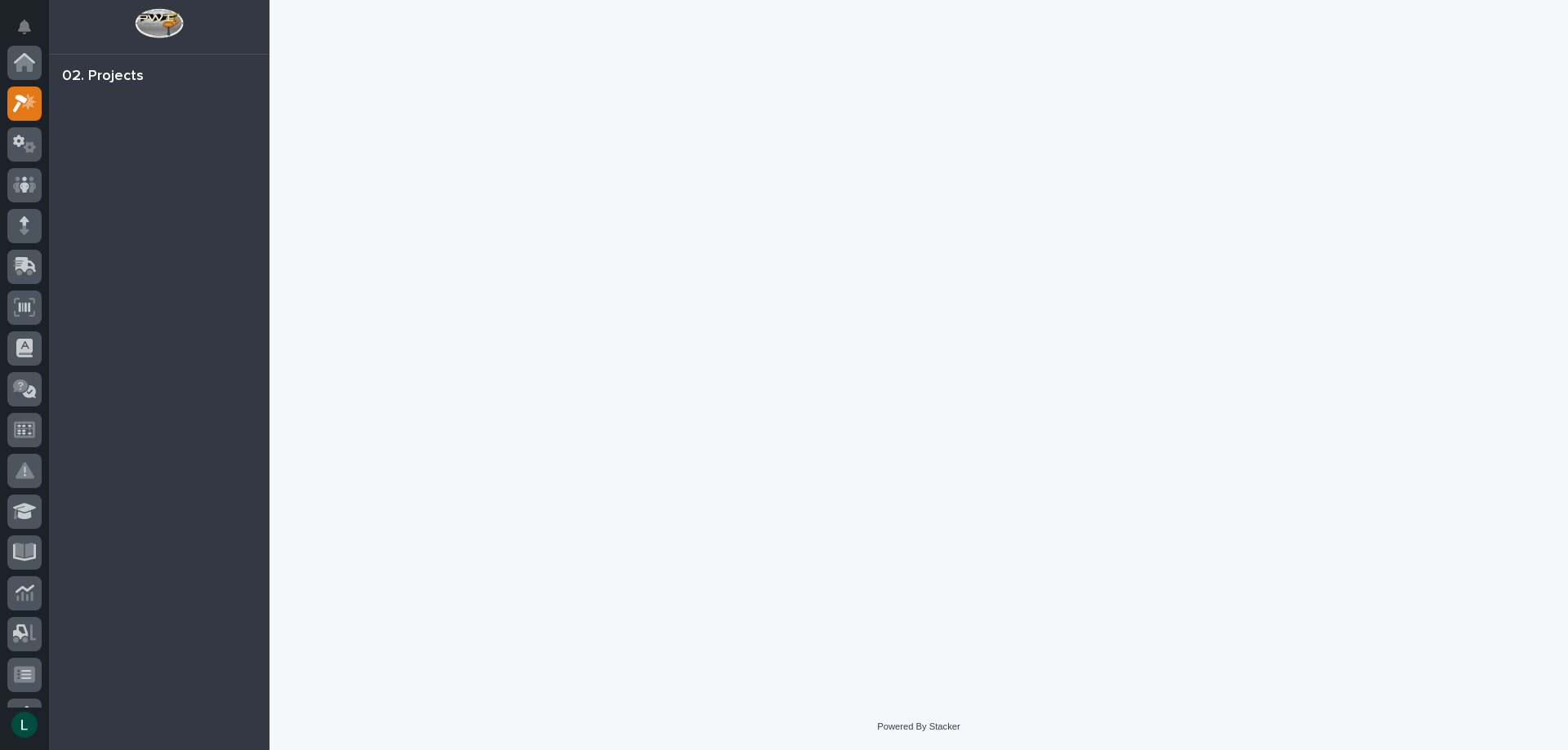
scroll to position [41, 0]
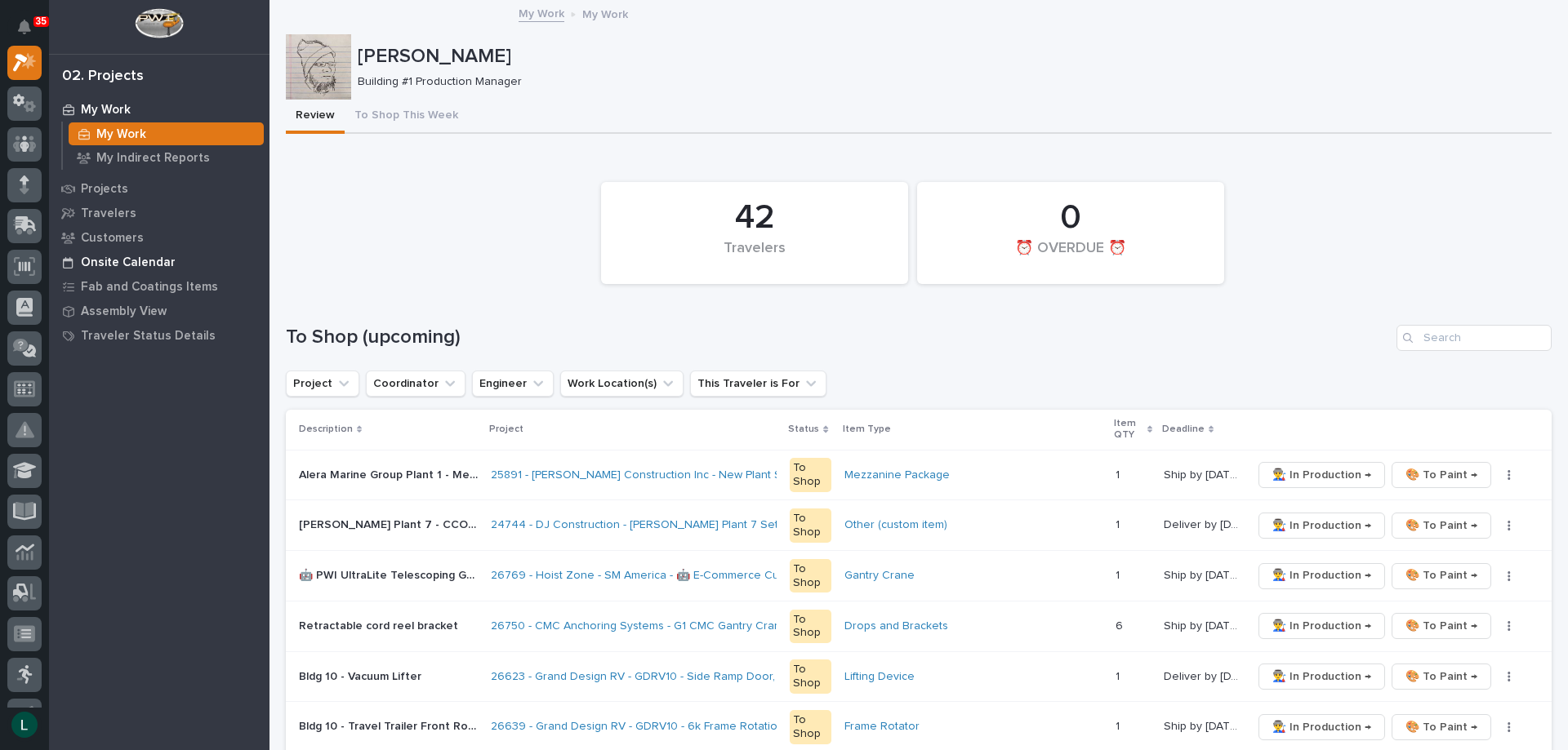
click at [95, 257] on p "Onsite Calendar" at bounding box center [129, 262] width 95 height 14
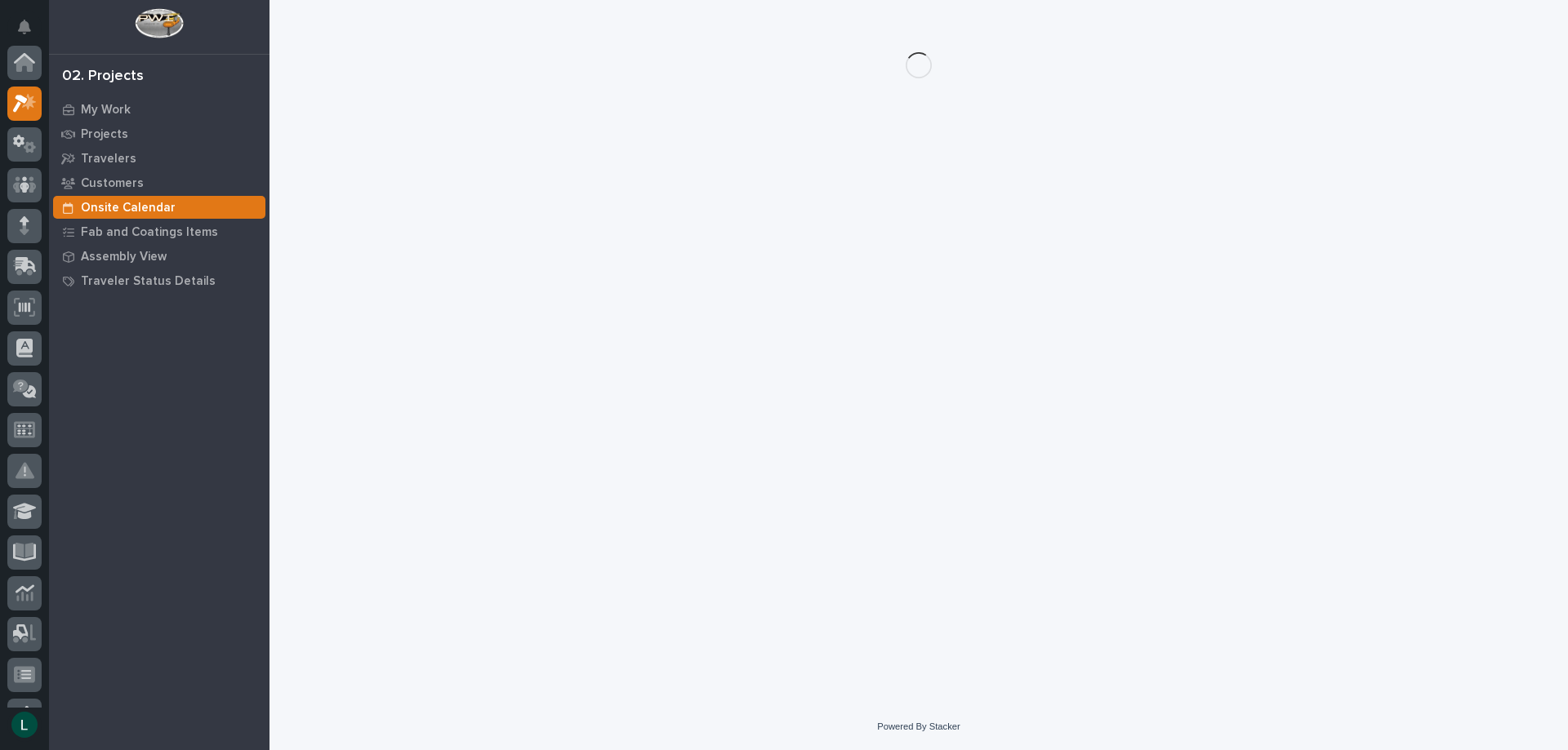
scroll to position [41, 0]
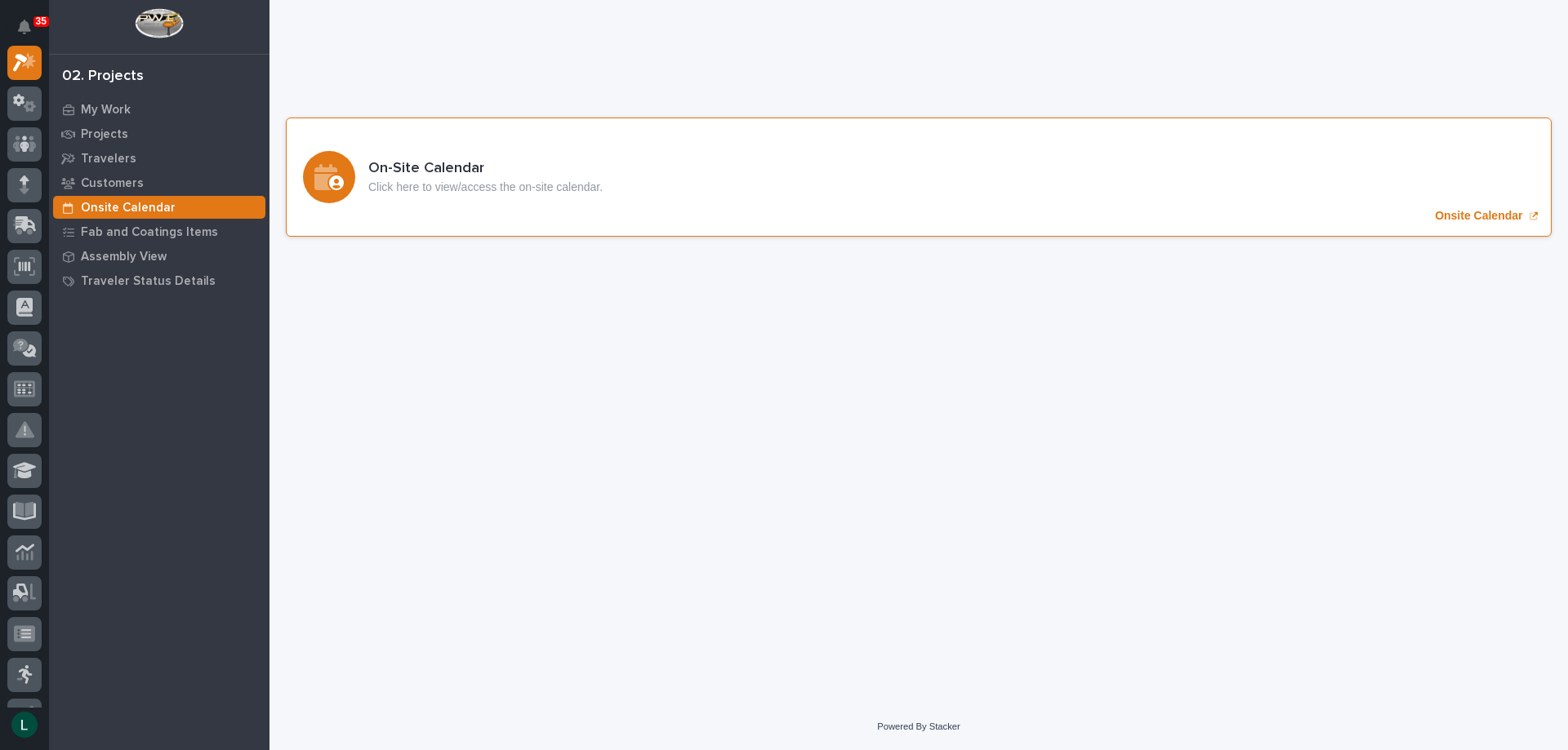
click at [329, 173] on icon "Onsite Calendar" at bounding box center [329, 177] width 29 height 26
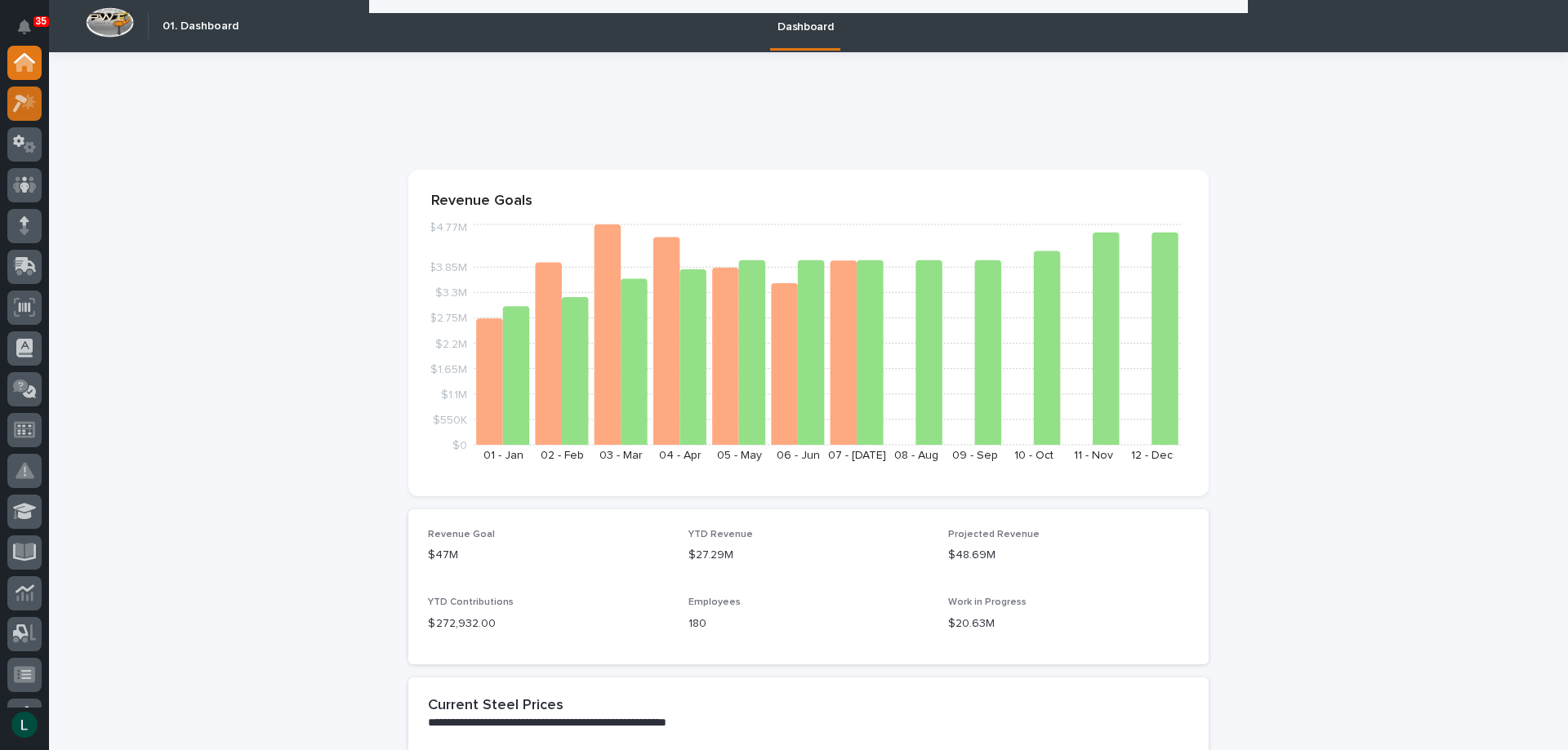
scroll to position [1551, 0]
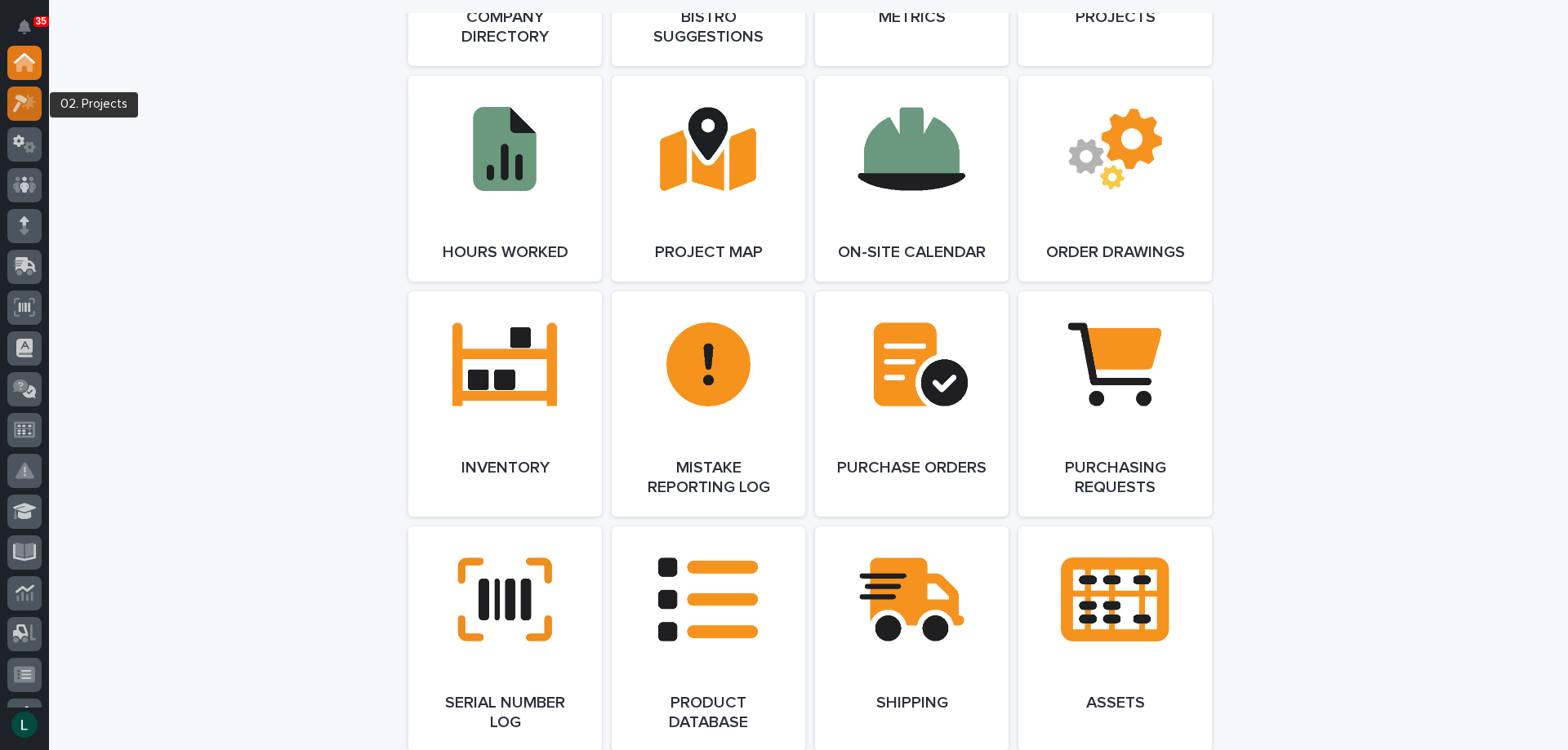
click at [29, 101] on icon at bounding box center [29, 101] width 14 height 16
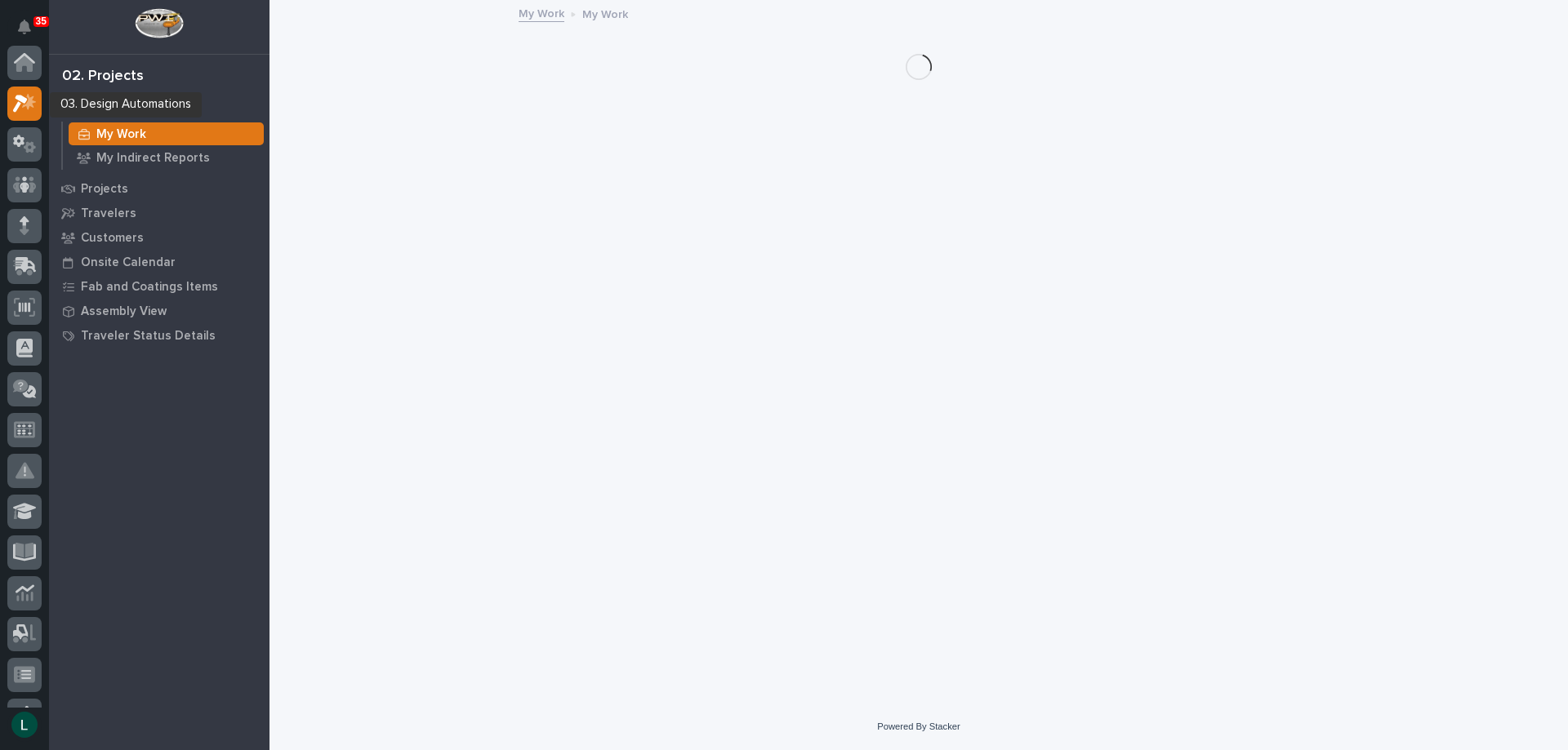
scroll to position [41, 0]
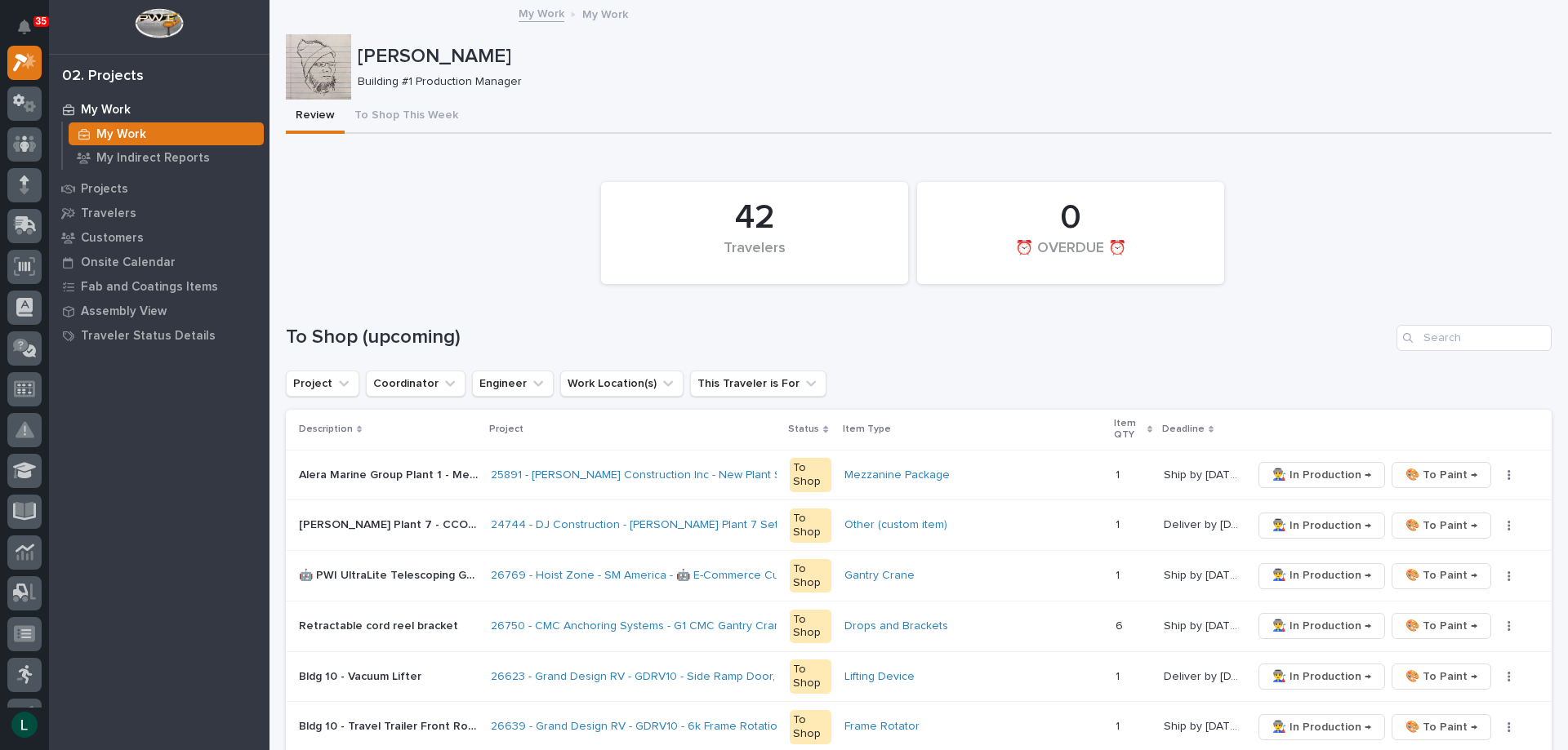
click at [600, 486] on div "25891 - [PERSON_NAME] Construction Inc - New Plant Setup - Mezzanine Project" at bounding box center [633, 475] width 286 height 27
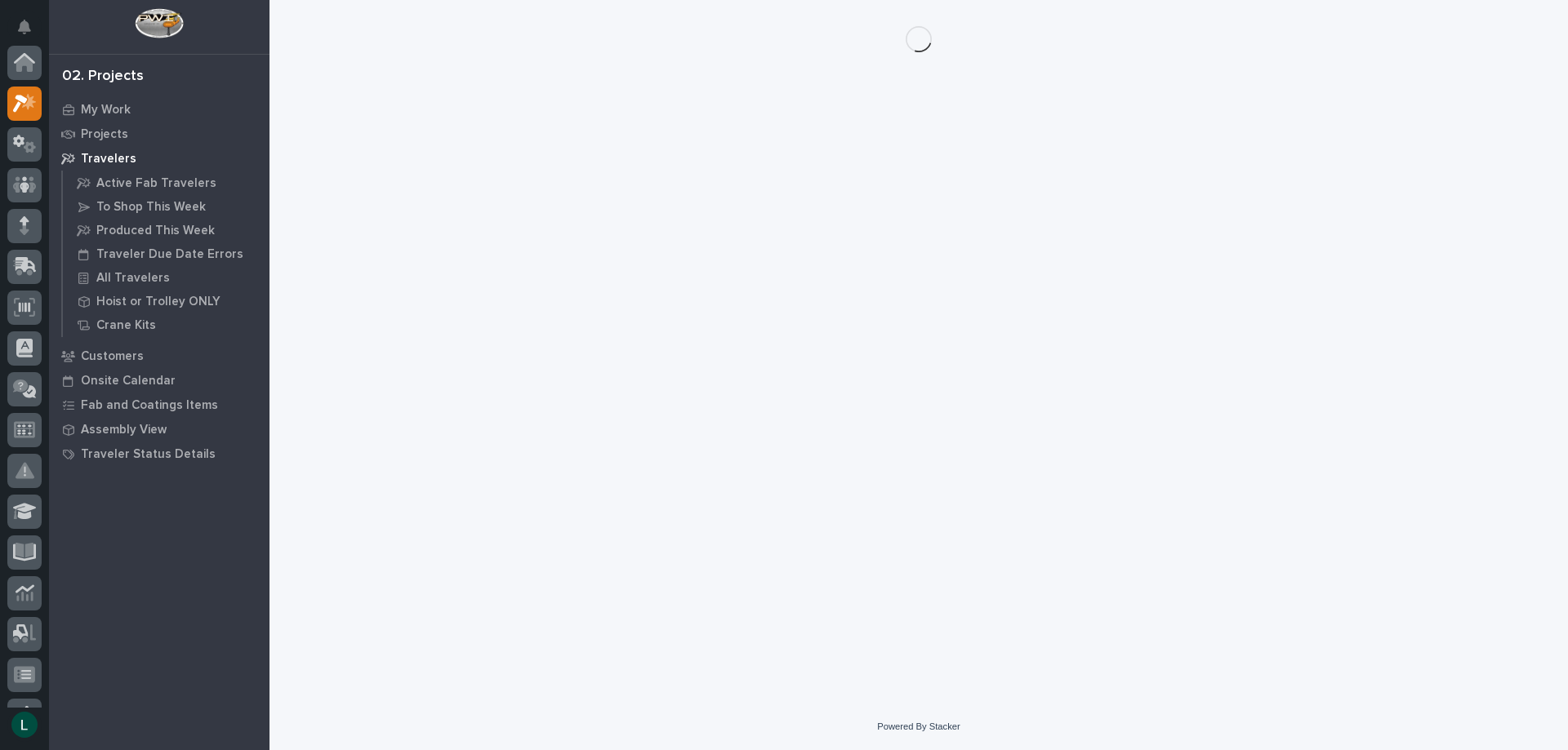
scroll to position [41, 0]
